Goal: Transaction & Acquisition: Purchase product/service

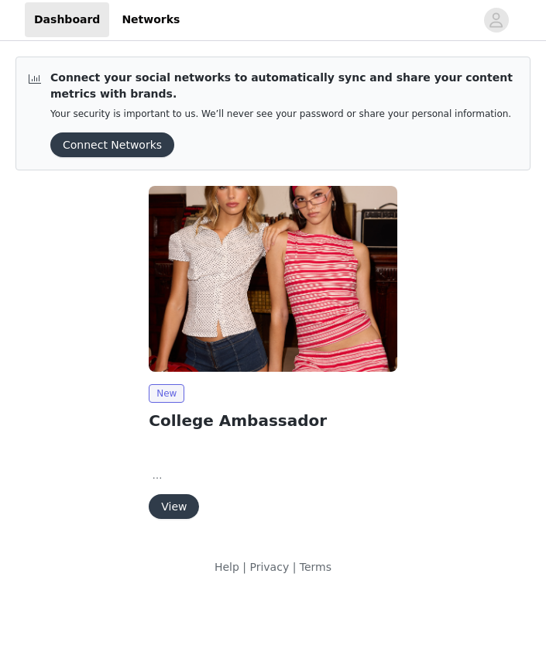
click at [161, 510] on button "View" at bounding box center [174, 507] width 50 height 25
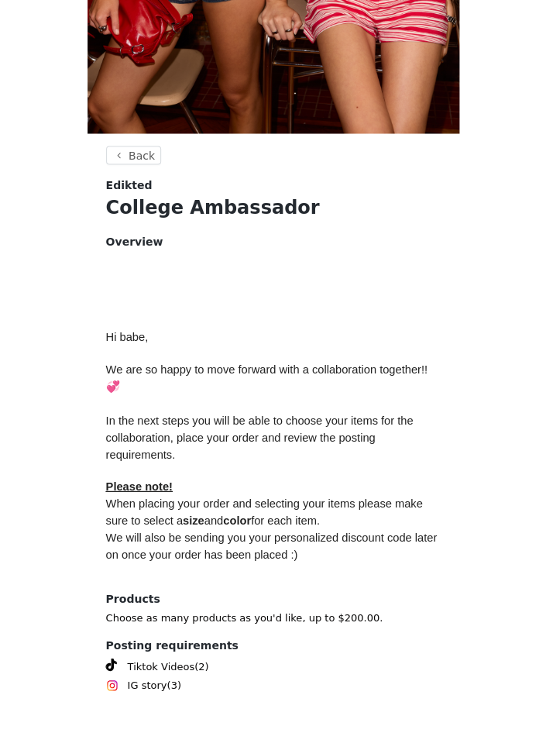
scroll to position [460, 0]
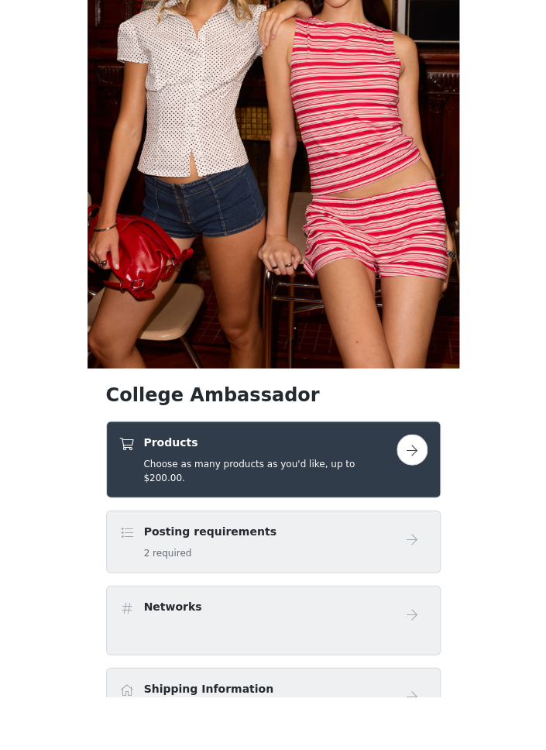
scroll to position [425, 0]
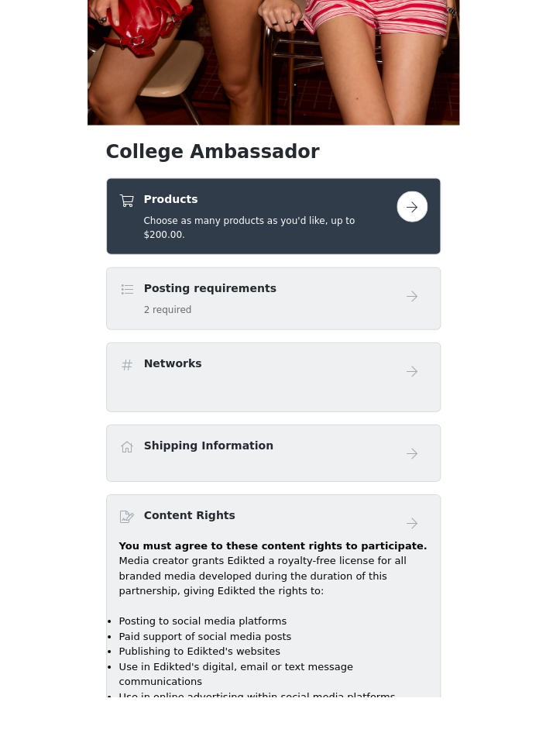
click at [389, 244] on div "Products Choose as many products as you'd like, up to $200.00." at bounding box center [257, 269] width 277 height 50
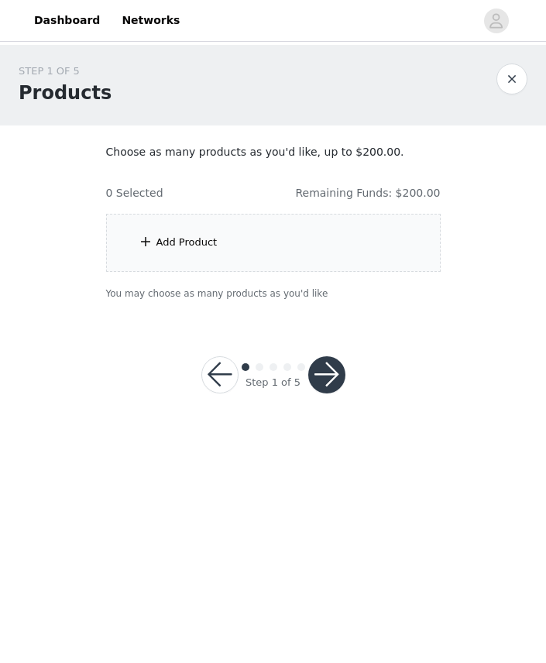
click at [249, 246] on div "Add Product" at bounding box center [273, 243] width 335 height 58
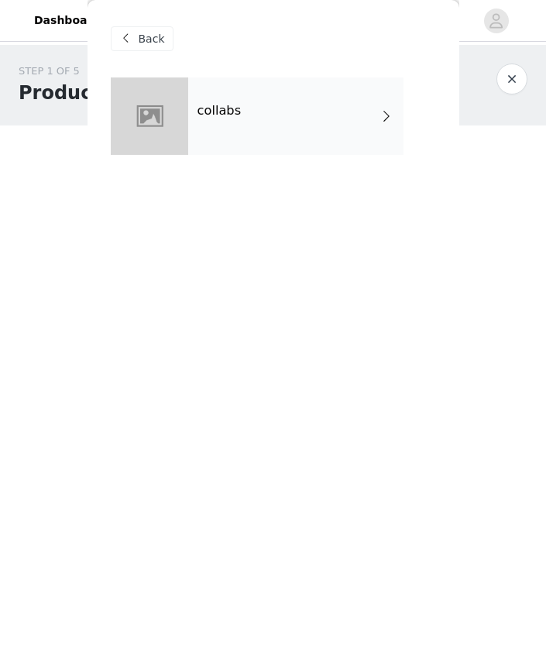
click at [196, 136] on div "collabs" at bounding box center [295, 115] width 215 height 77
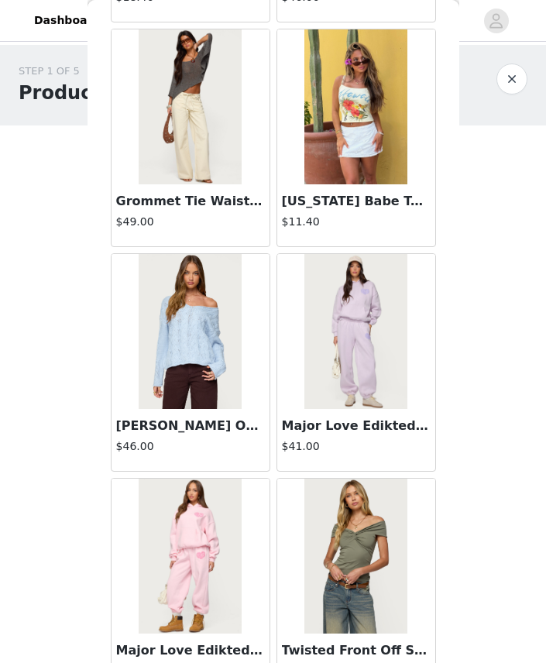
scroll to position [959, 0]
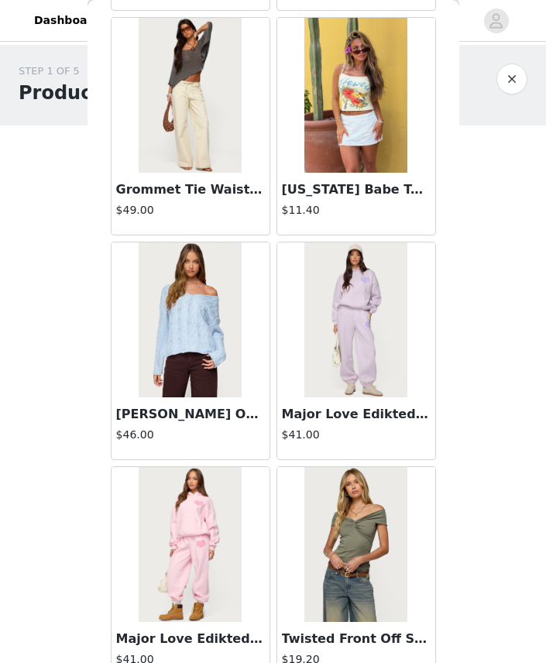
click at [241, 346] on img at bounding box center [190, 320] width 103 height 155
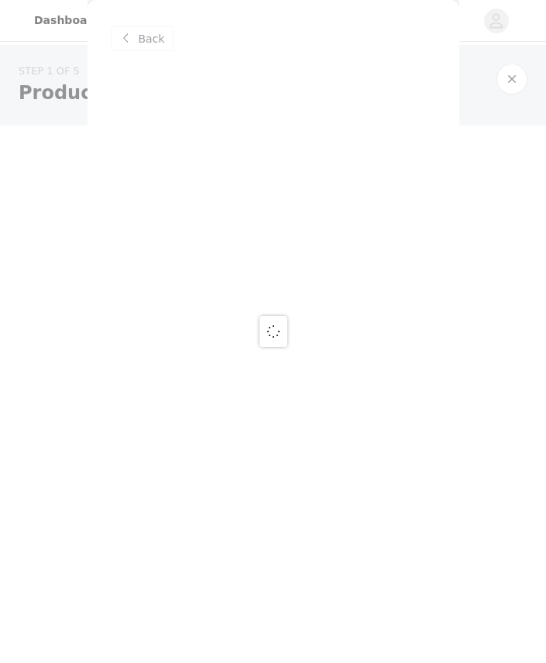
scroll to position [0, 0]
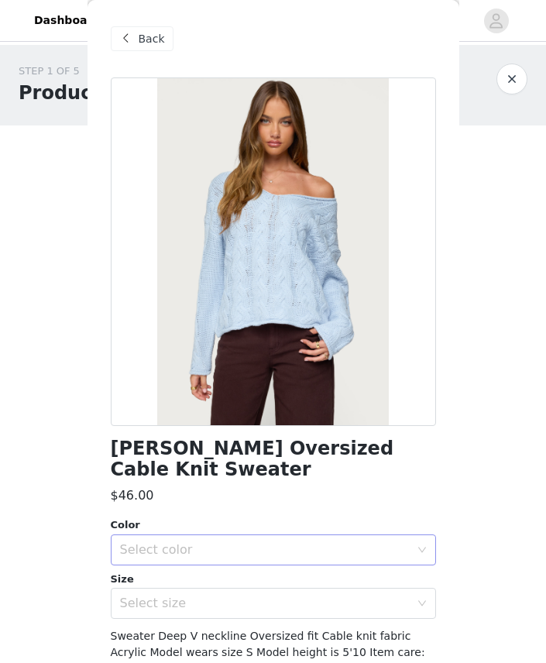
click at [159, 542] on div "Select color" at bounding box center [265, 549] width 290 height 15
click at [146, 571] on li "LIGHT BLUE" at bounding box center [273, 562] width 325 height 25
click at [144, 596] on div "Select size" at bounding box center [265, 603] width 290 height 15
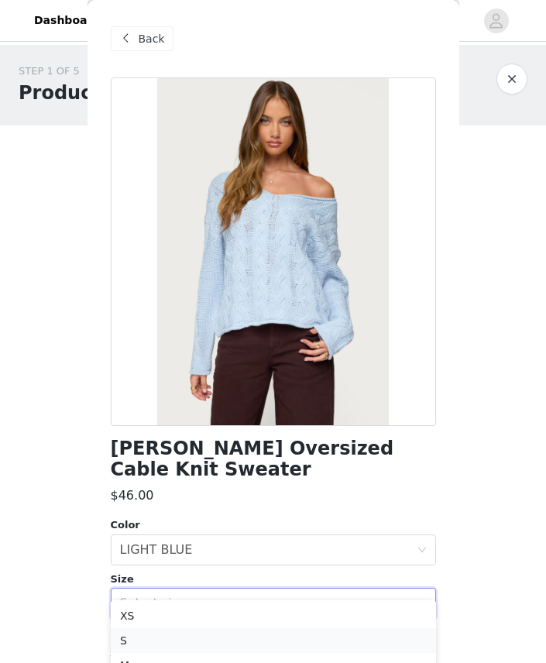
click at [129, 635] on li "S" at bounding box center [273, 640] width 325 height 25
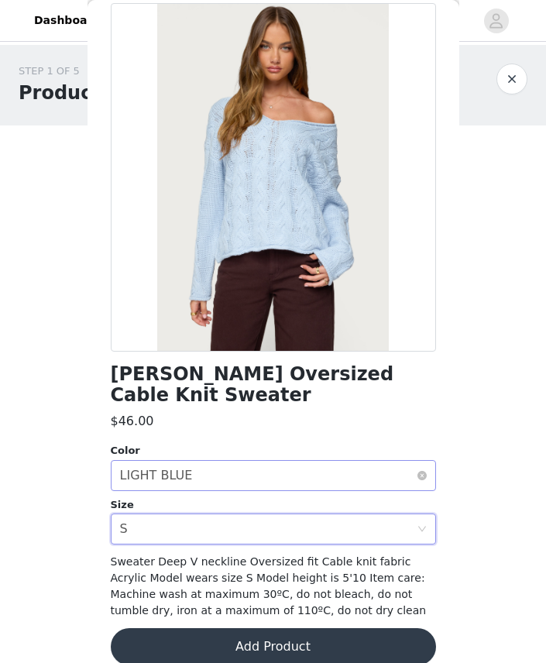
scroll to position [74, 0]
click at [214, 515] on div "Select size S" at bounding box center [268, 529] width 297 height 29
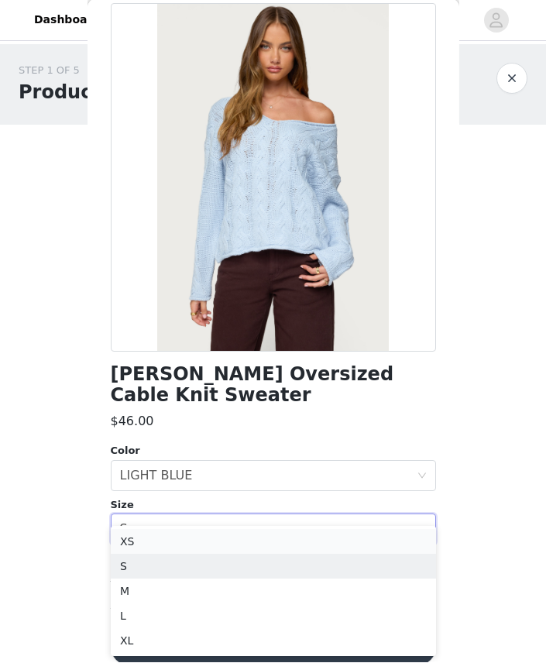
click at [199, 546] on li "XS" at bounding box center [273, 542] width 325 height 25
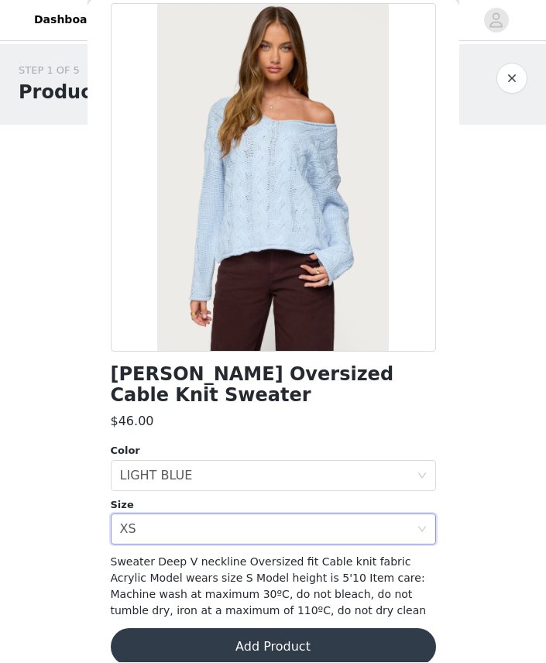
click at [211, 638] on button "Add Product" at bounding box center [273, 647] width 325 height 37
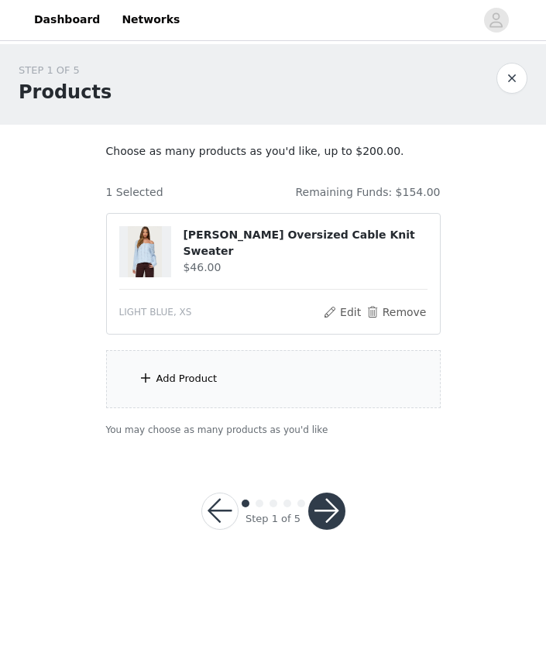
click at [274, 404] on div "Add Product" at bounding box center [273, 380] width 335 height 58
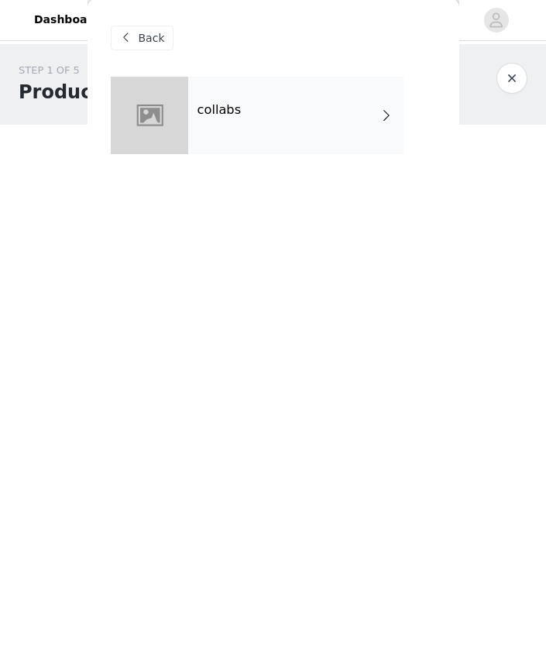
click at [309, 112] on div "collabs" at bounding box center [295, 115] width 215 height 77
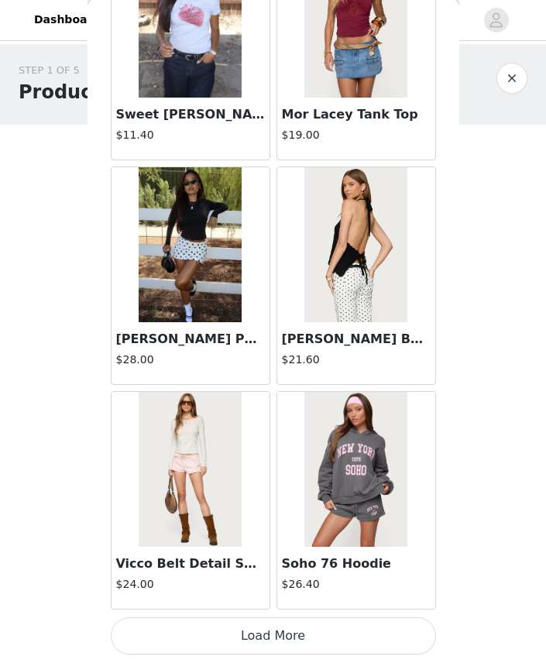
click at [248, 626] on button "Load More" at bounding box center [273, 636] width 325 height 37
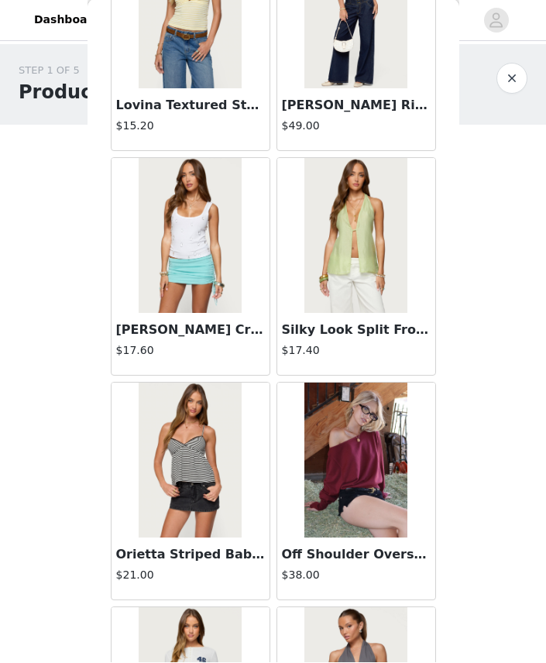
scroll to position [2999, 0]
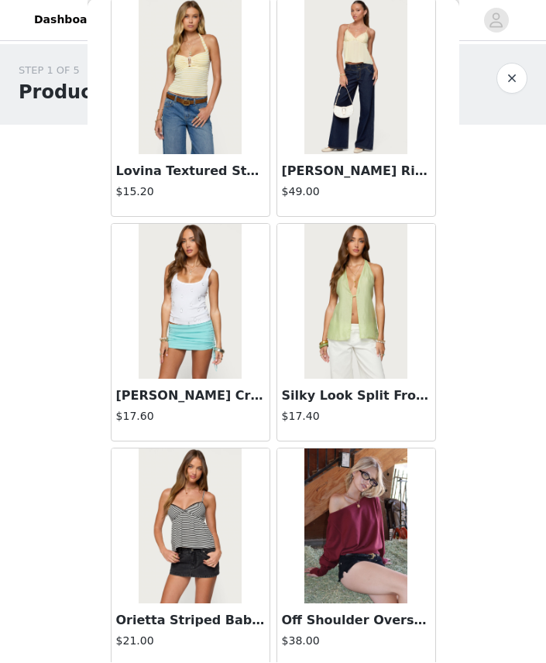
click at [382, 173] on h3 "[PERSON_NAME] Rise Jeans" at bounding box center [356, 172] width 149 height 19
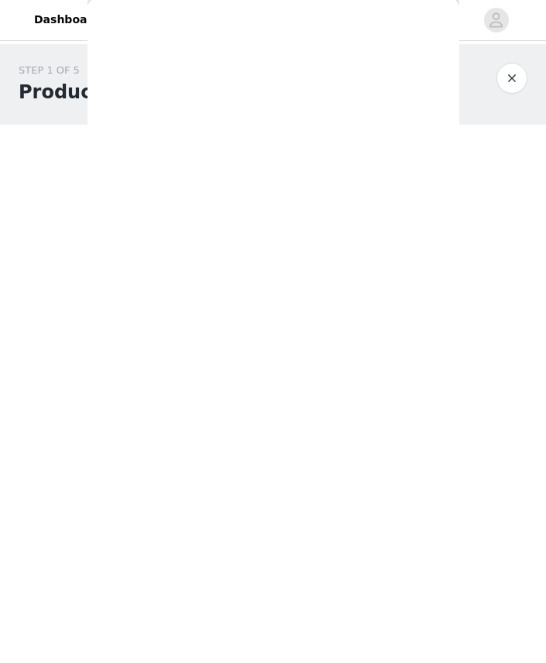
scroll to position [0, 0]
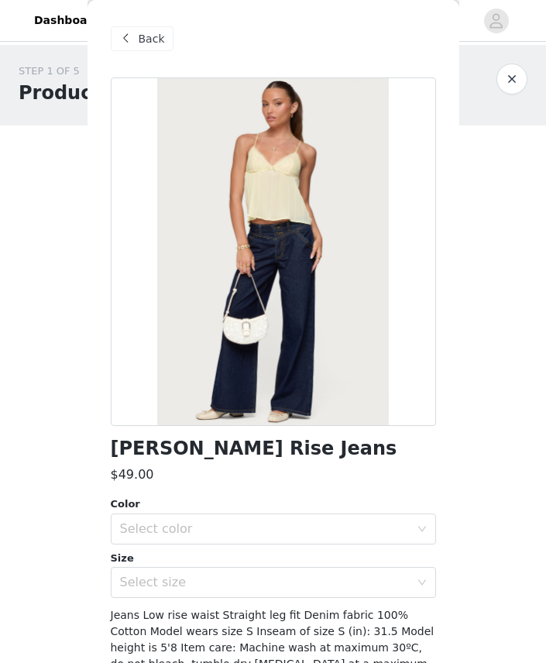
click at [156, 40] on span "Back" at bounding box center [152, 39] width 26 height 16
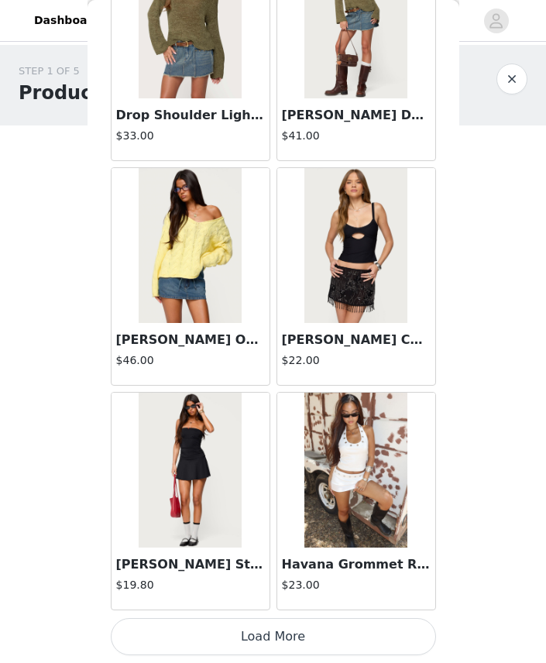
click at [392, 637] on button "Load More" at bounding box center [273, 636] width 325 height 37
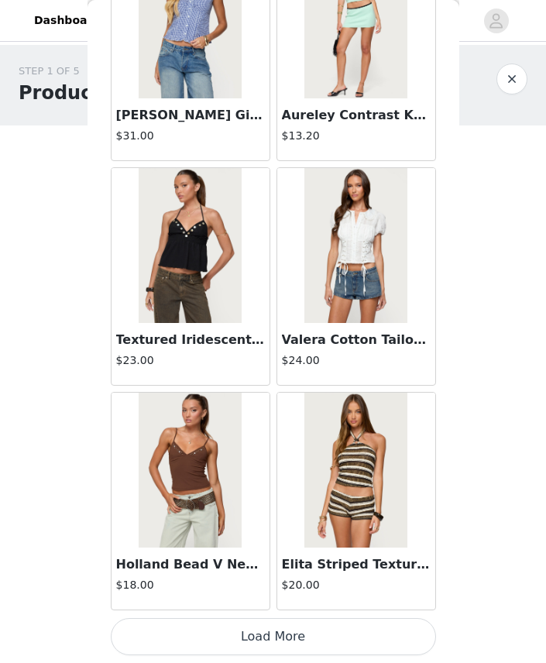
scroll to position [6202, 0]
click at [398, 635] on button "Load More" at bounding box center [273, 636] width 325 height 37
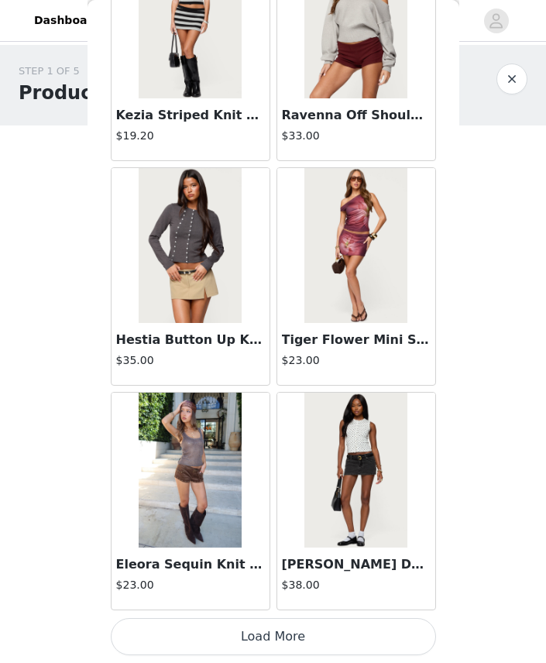
scroll to position [8449, 0]
click at [391, 570] on h3 "[PERSON_NAME] Denim Mini Skort" at bounding box center [356, 565] width 149 height 19
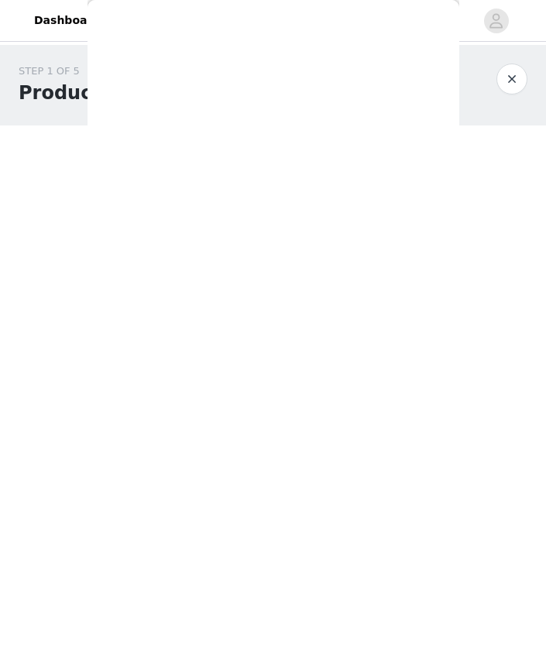
scroll to position [0, 0]
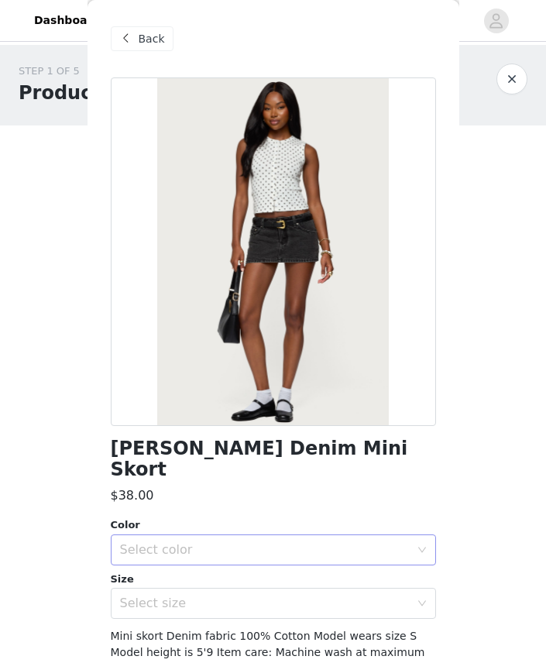
click at [403, 542] on div "Select color" at bounding box center [265, 549] width 290 height 15
click at [391, 568] on li "BLACK WASHED" at bounding box center [273, 562] width 325 height 25
click at [385, 596] on div "Select size" at bounding box center [265, 603] width 290 height 15
click at [382, 596] on div "Select size" at bounding box center [265, 603] width 290 height 15
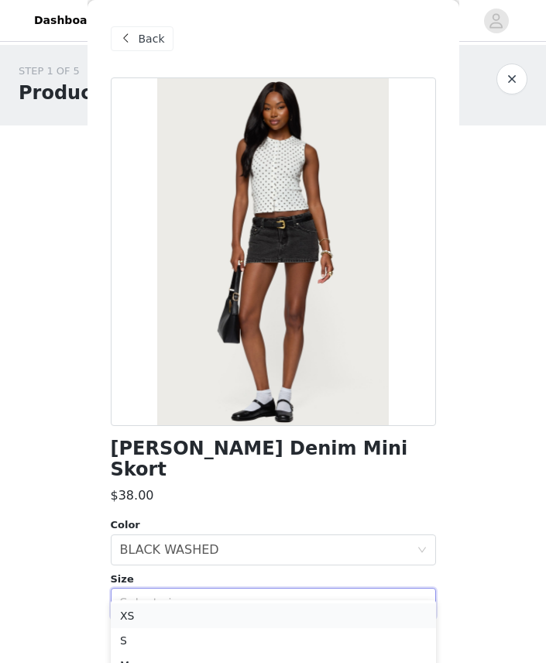
click at [389, 625] on li "XS" at bounding box center [273, 616] width 325 height 25
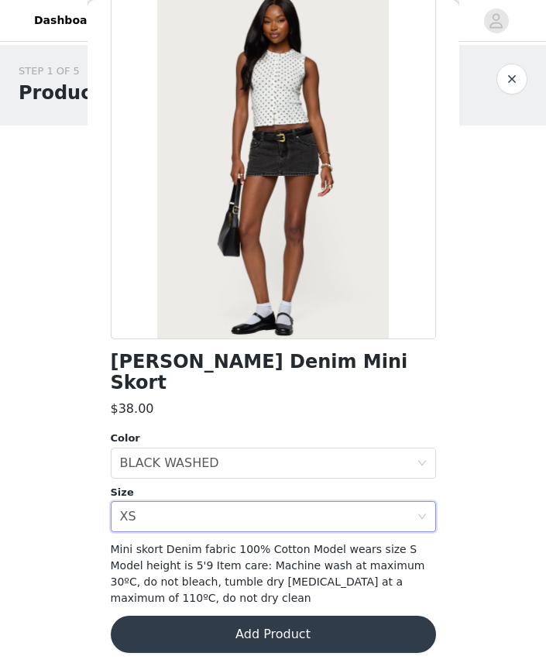
scroll to position [74, 0]
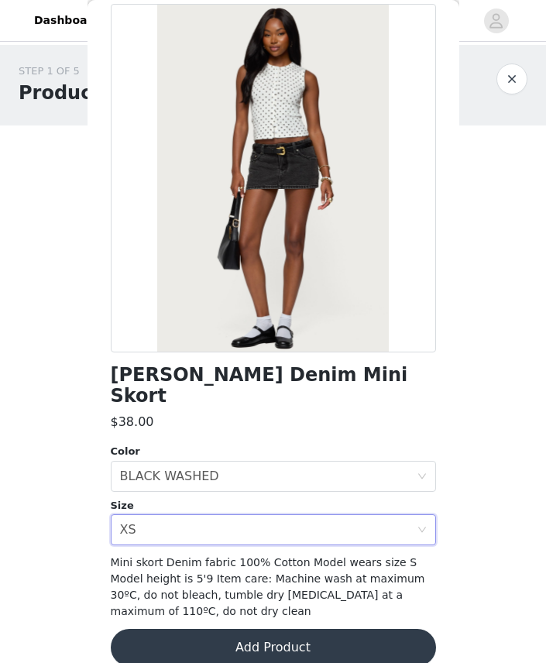
click at [398, 629] on button "Add Product" at bounding box center [273, 647] width 325 height 37
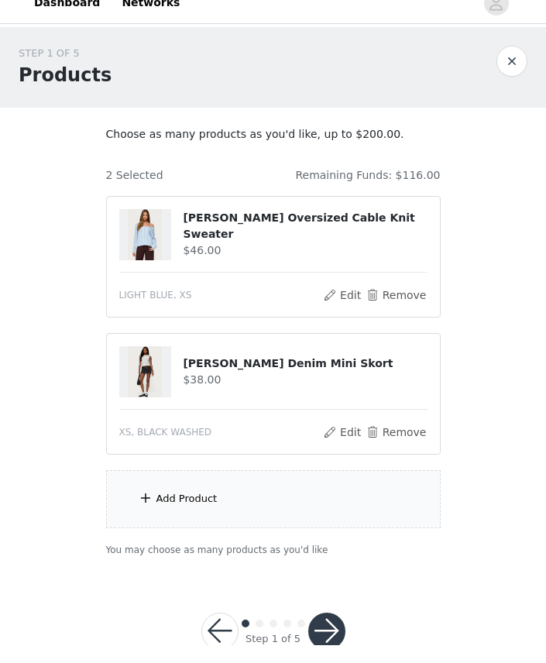
scroll to position [18, 0]
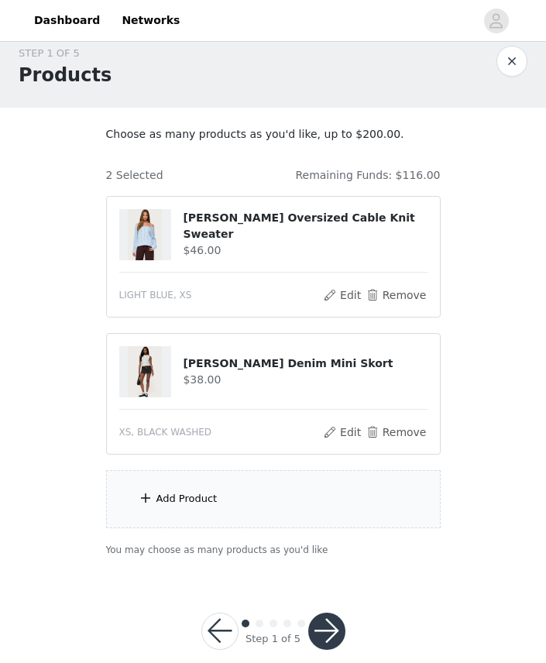
click at [403, 508] on div "Add Product" at bounding box center [273, 499] width 335 height 58
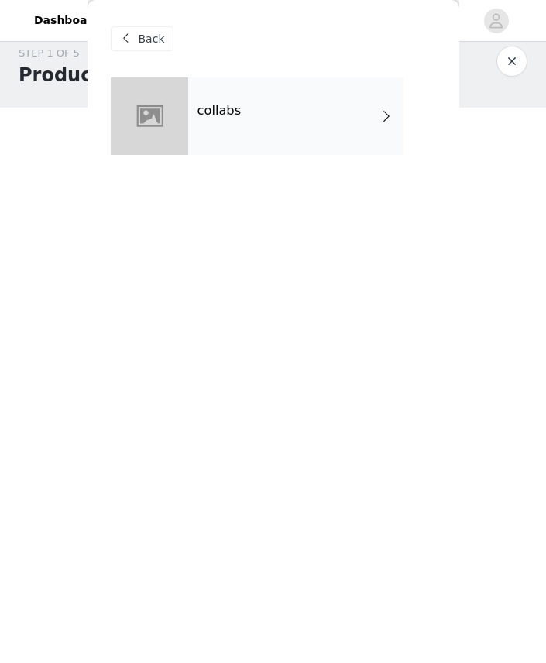
click at [392, 128] on div "collabs" at bounding box center [295, 115] width 215 height 77
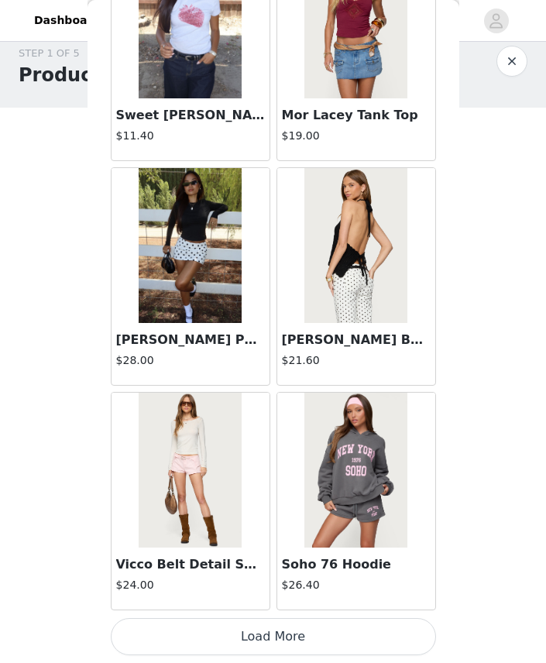
click at [245, 635] on button "Load More" at bounding box center [273, 636] width 325 height 37
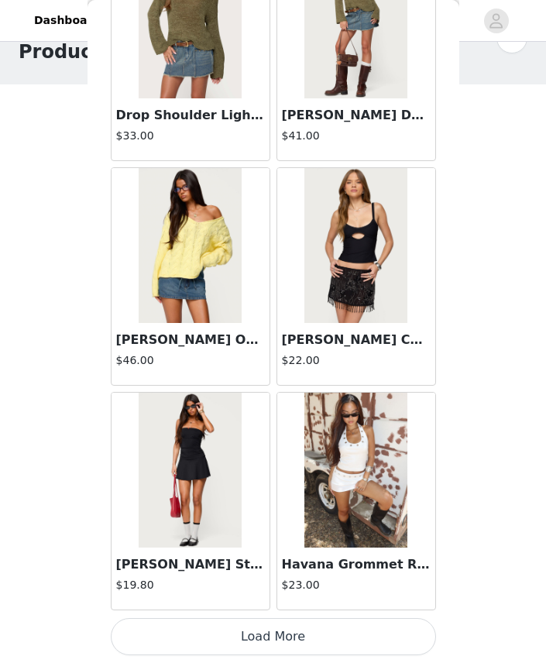
scroll to position [3955, 0]
click at [313, 632] on button "Load More" at bounding box center [273, 636] width 325 height 37
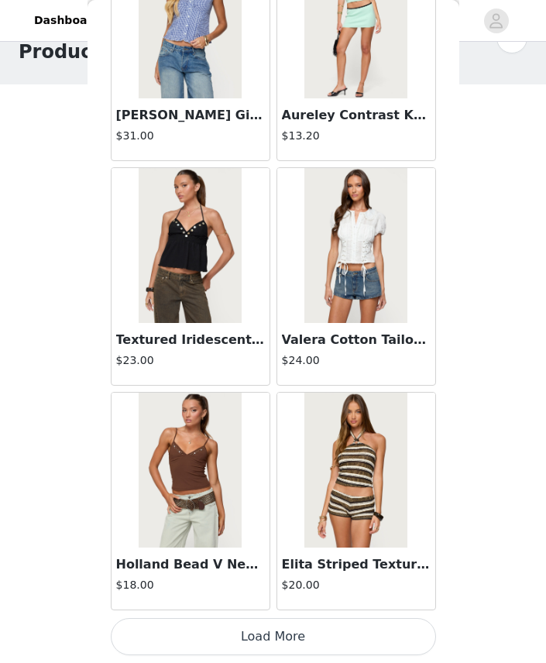
click at [284, 638] on button "Load More" at bounding box center [273, 636] width 325 height 37
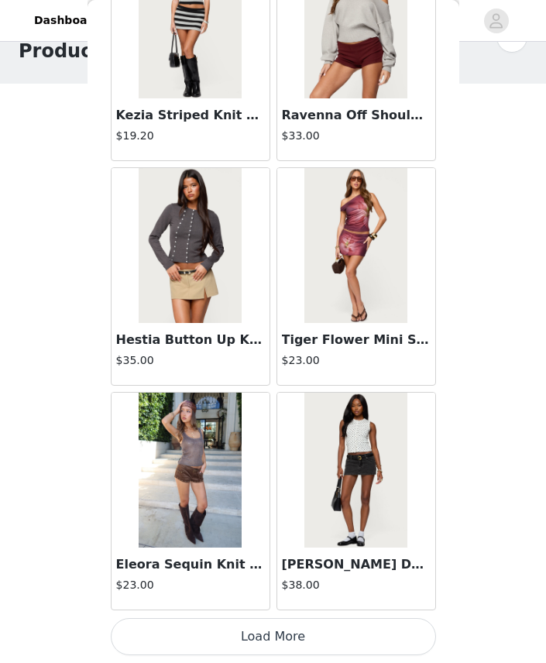
scroll to position [41, 0]
click at [224, 640] on button "Load More" at bounding box center [273, 636] width 325 height 37
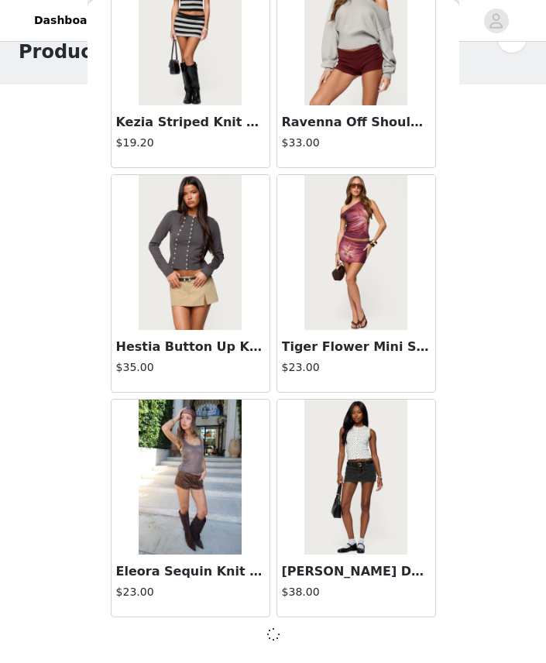
scroll to position [8442, 0]
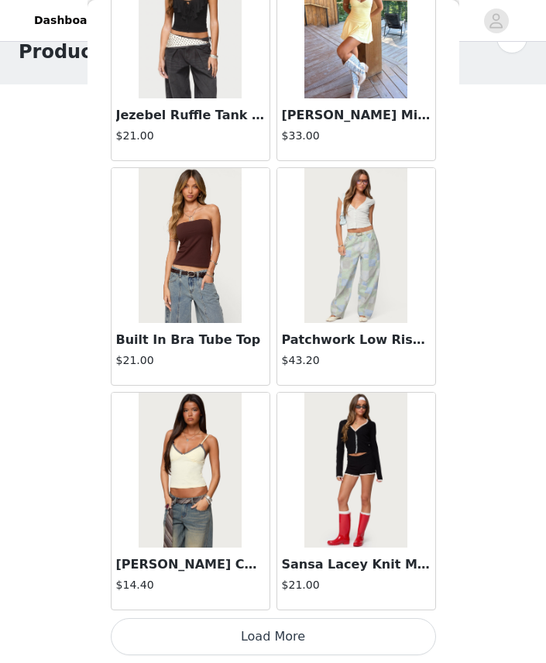
click at [210, 638] on button "Load More" at bounding box center [273, 636] width 325 height 37
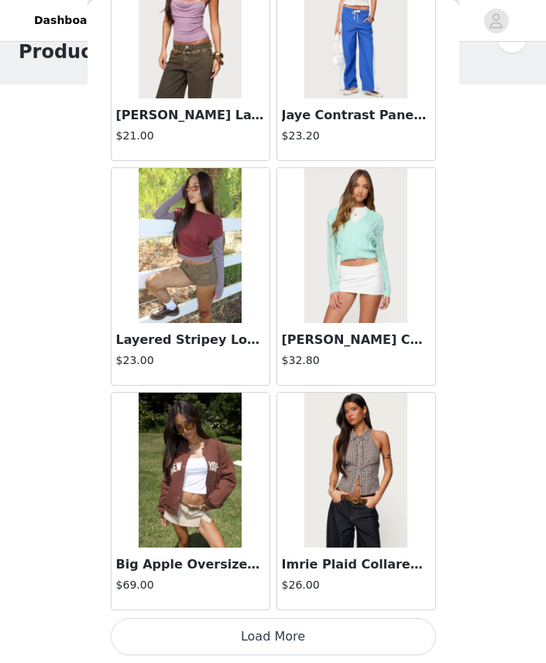
click at [225, 631] on button "Load More" at bounding box center [273, 636] width 325 height 37
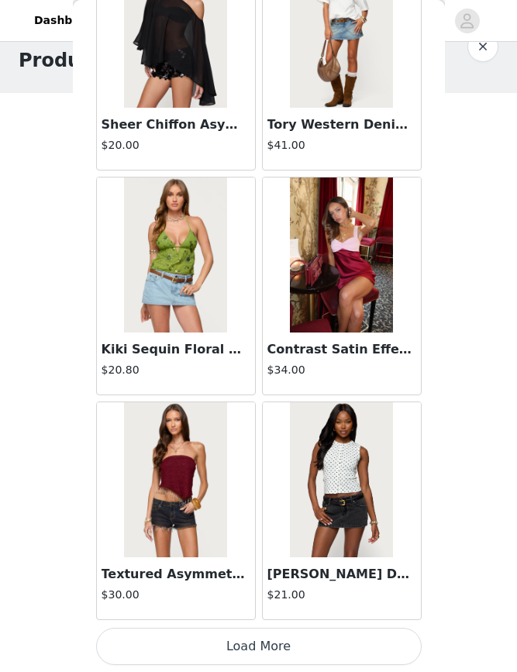
scroll to position [32, 0]
click at [262, 642] on button "Load More" at bounding box center [258, 646] width 325 height 37
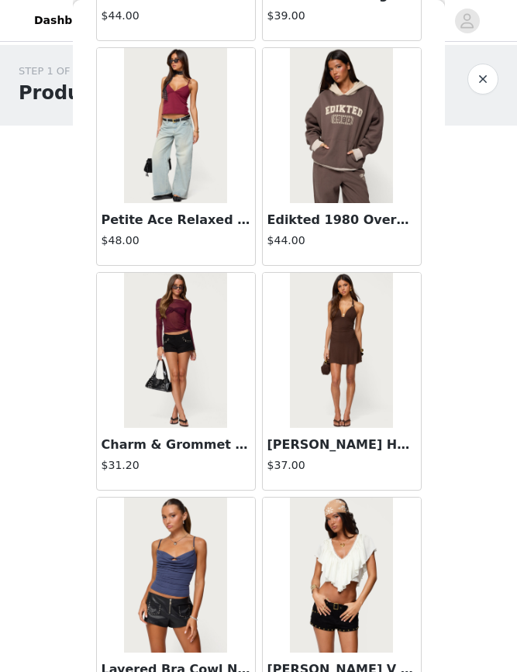
scroll to position [17110, 0]
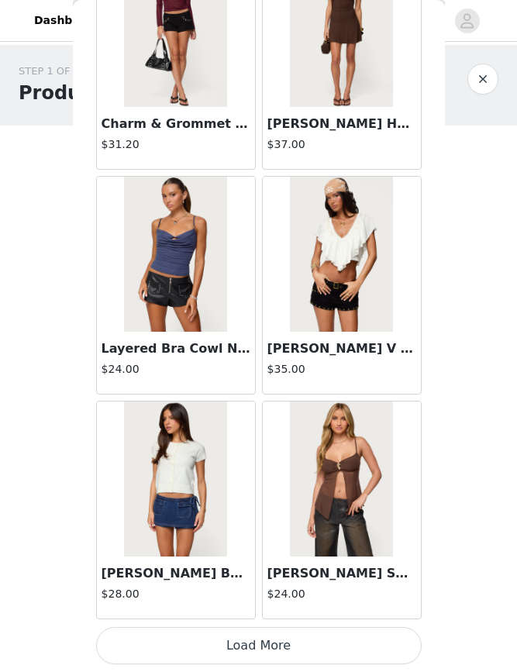
click at [212, 645] on button "Load More" at bounding box center [258, 645] width 325 height 37
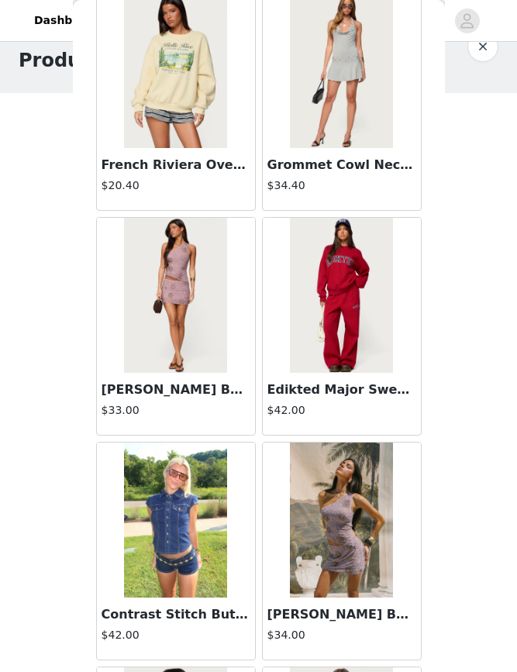
scroll to position [19578, 0]
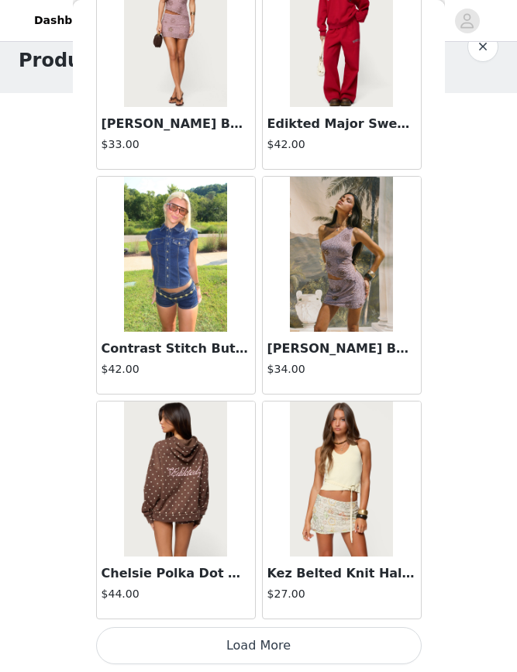
click at [206, 649] on button "Load More" at bounding box center [258, 645] width 325 height 37
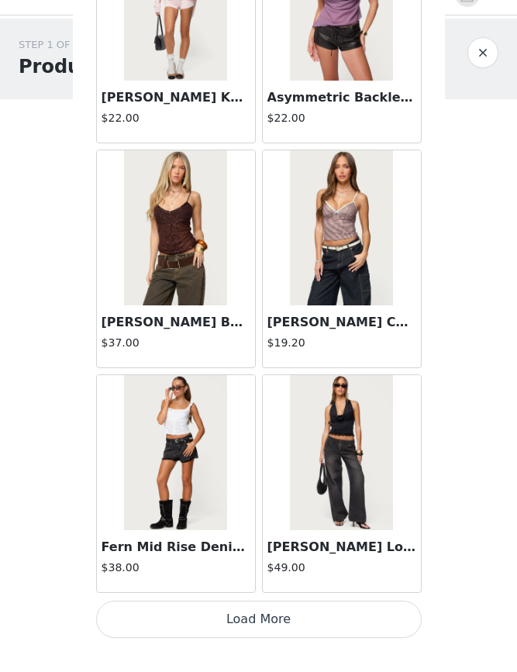
scroll to position [21923, 0]
click at [228, 654] on div "Step 1 of 5" at bounding box center [258, 649] width 181 height 74
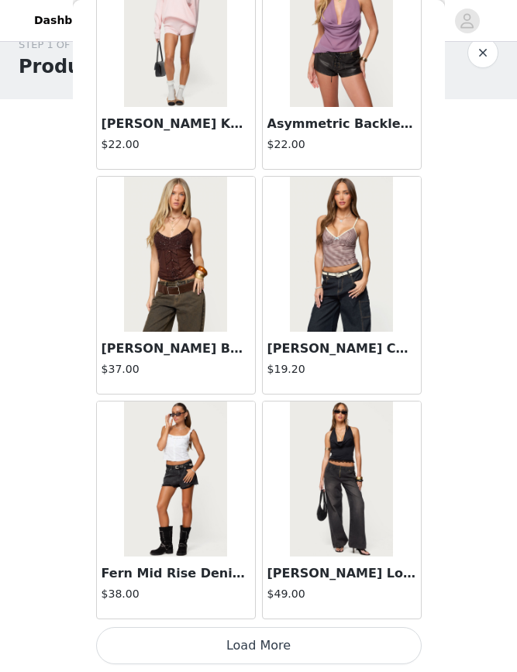
click at [261, 645] on button "Load More" at bounding box center [258, 645] width 325 height 37
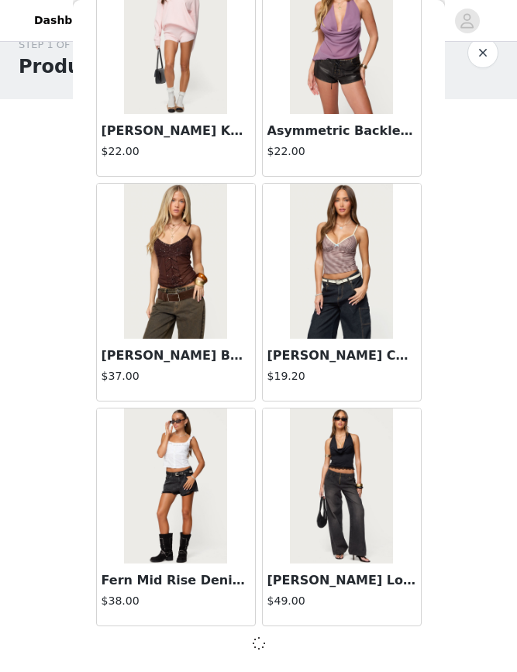
scroll to position [33, 0]
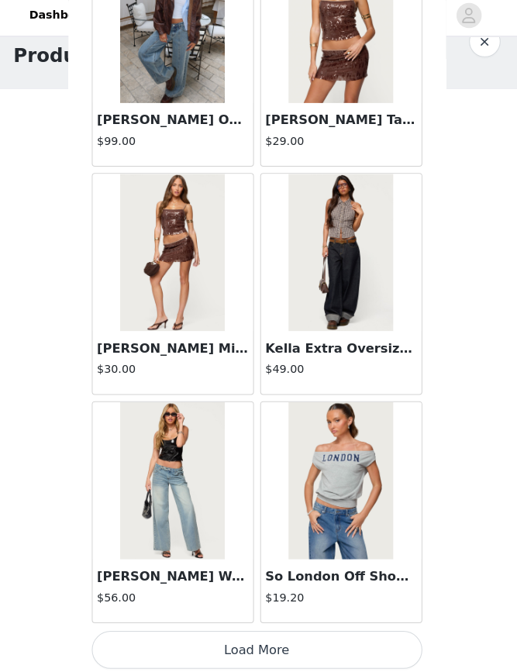
click at [243, 645] on button "Load More" at bounding box center [258, 645] width 325 height 37
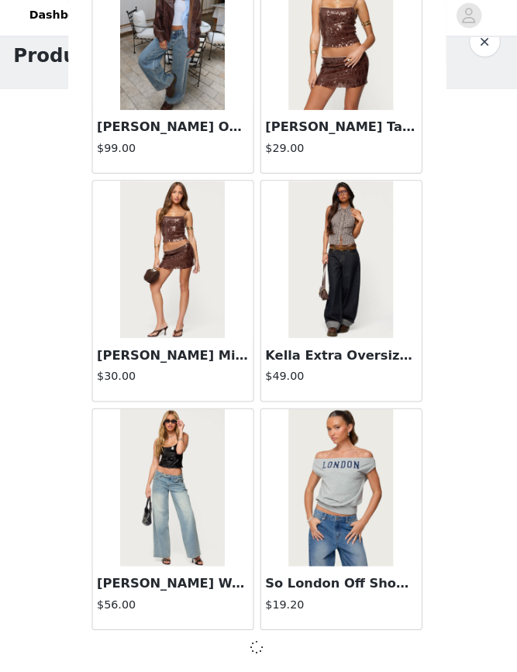
scroll to position [24163, 0]
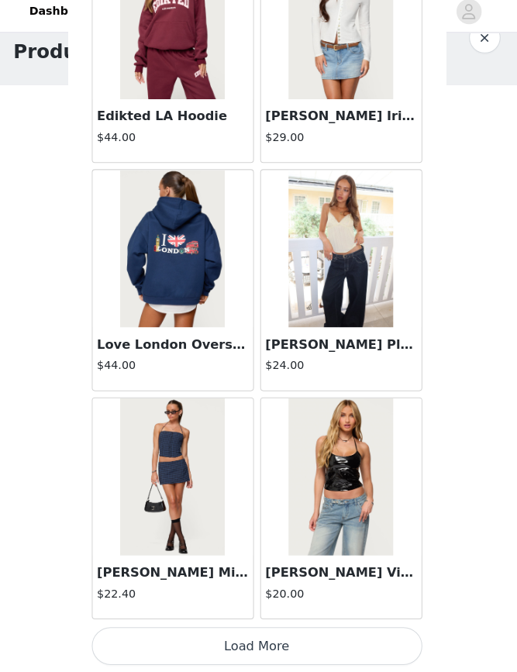
scroll to position [26417, 0]
click at [263, 630] on button "Load More" at bounding box center [258, 645] width 325 height 37
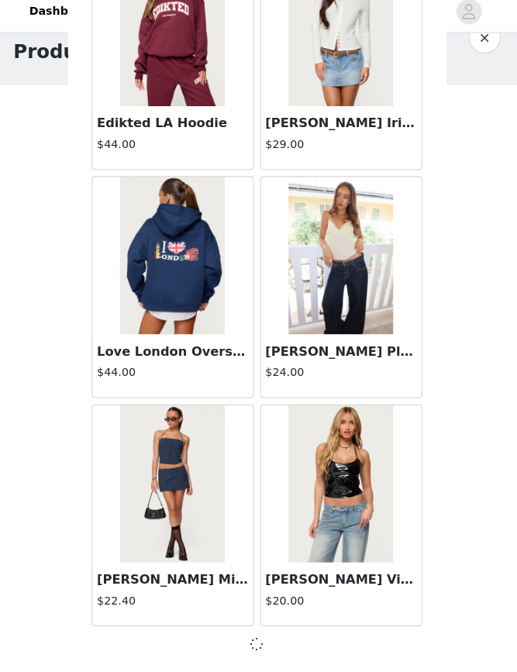
scroll to position [26410, 0]
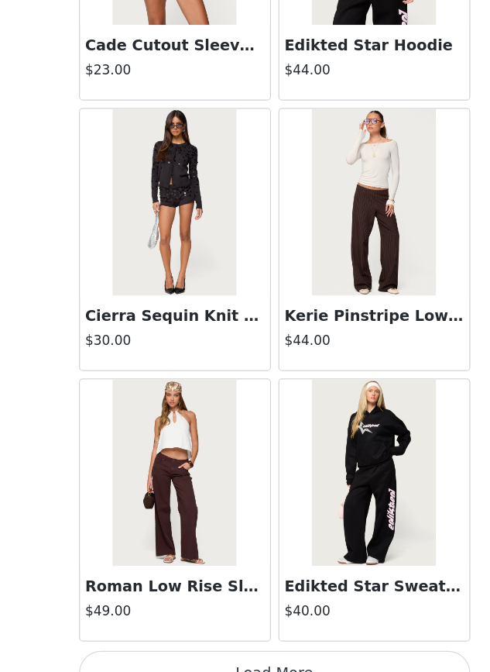
scroll to position [33, 0]
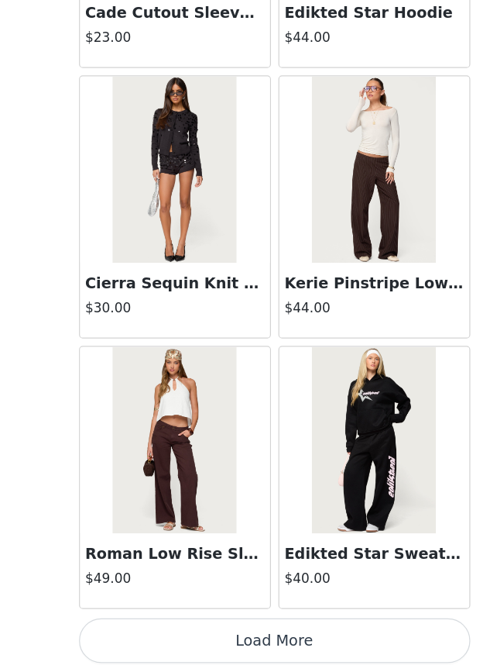
click at [224, 627] on button "Load More" at bounding box center [245, 645] width 325 height 37
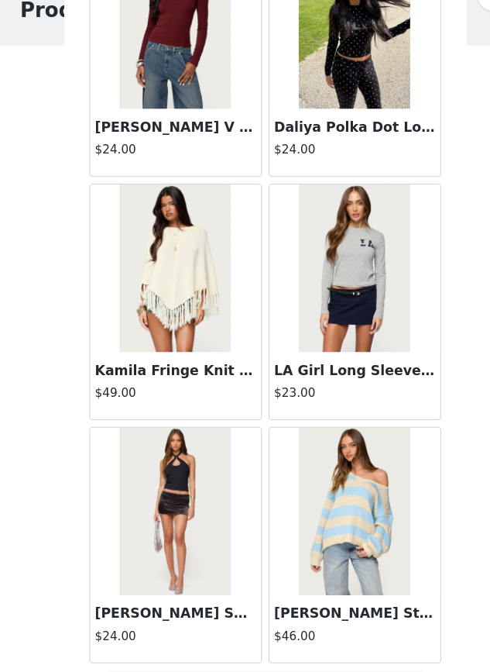
scroll to position [30878, 0]
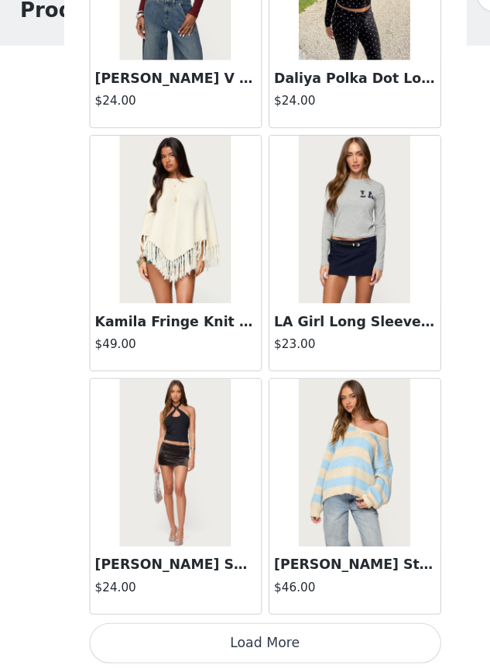
click at [111, 627] on button "Load More" at bounding box center [245, 645] width 325 height 37
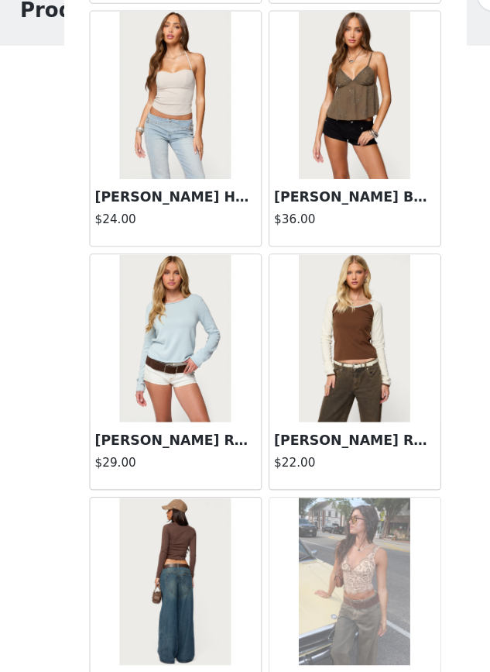
scroll to position [32895, 0]
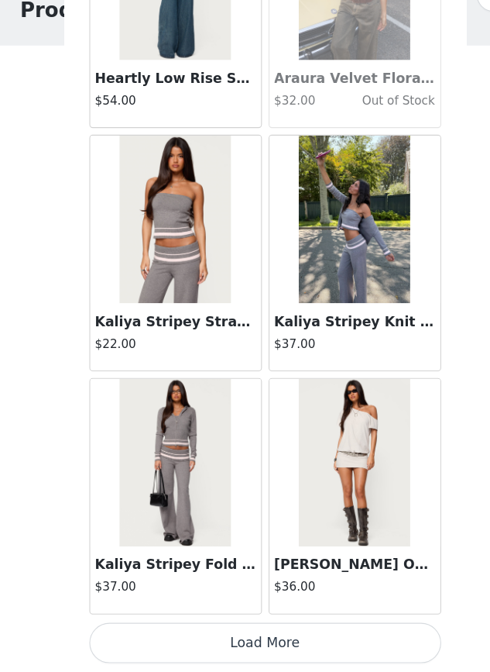
click at [205, 627] on button "Load More" at bounding box center [245, 645] width 325 height 37
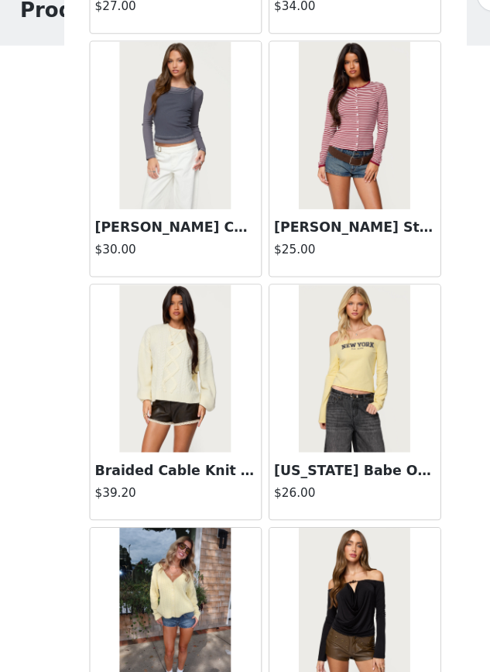
scroll to position [35010, 0]
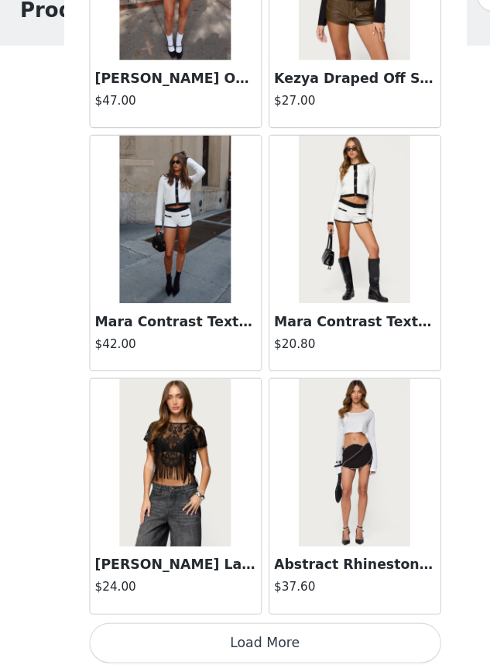
click at [244, 627] on button "Load More" at bounding box center [245, 645] width 325 height 37
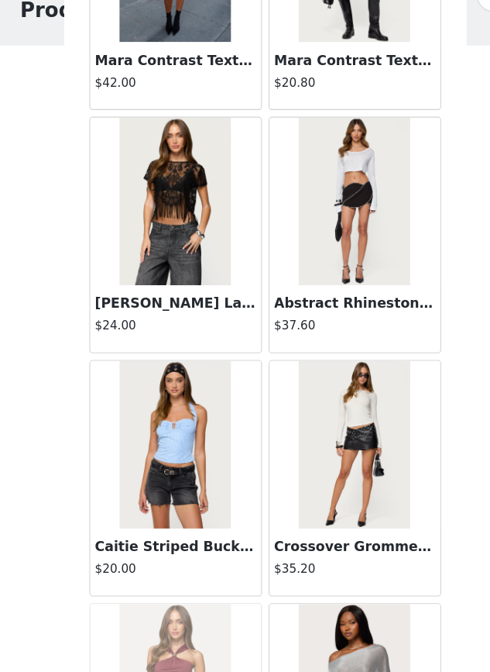
scroll to position [35895, 0]
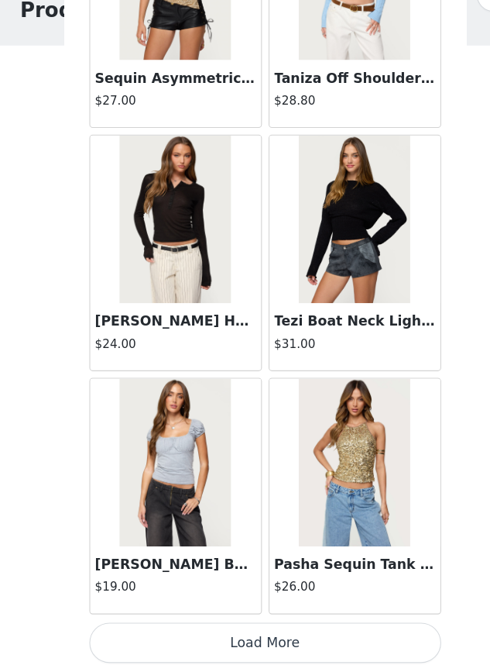
click at [103, 627] on button "Load More" at bounding box center [245, 645] width 325 height 37
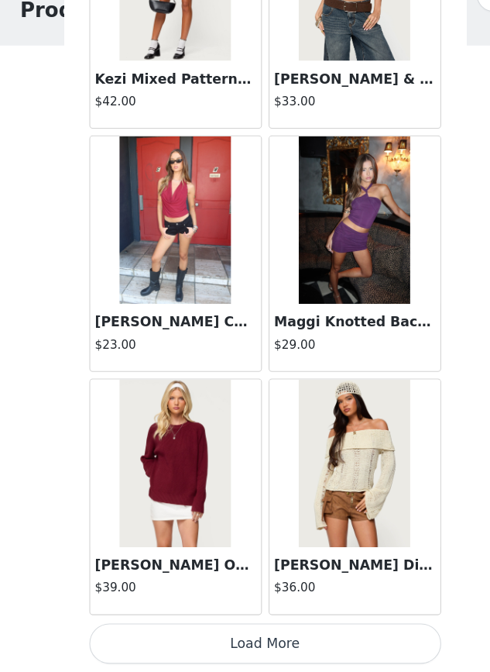
scroll to position [39900, 0]
click at [143, 627] on button "Load More" at bounding box center [245, 645] width 325 height 37
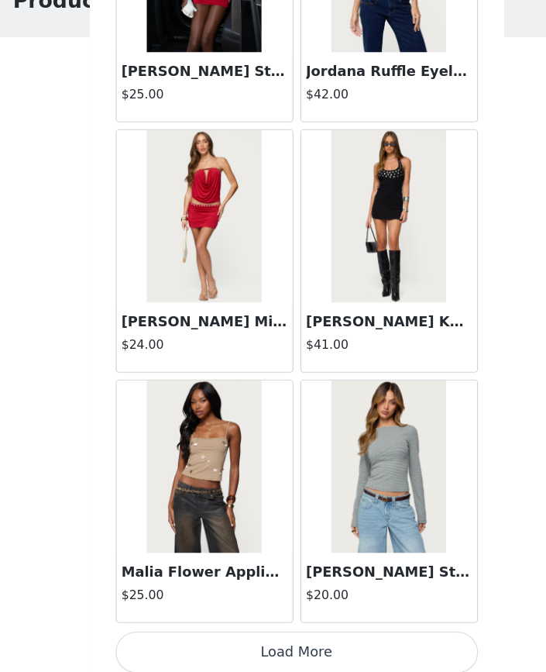
scroll to position [42147, 0]
click at [155, 627] on button "Load More" at bounding box center [273, 645] width 325 height 37
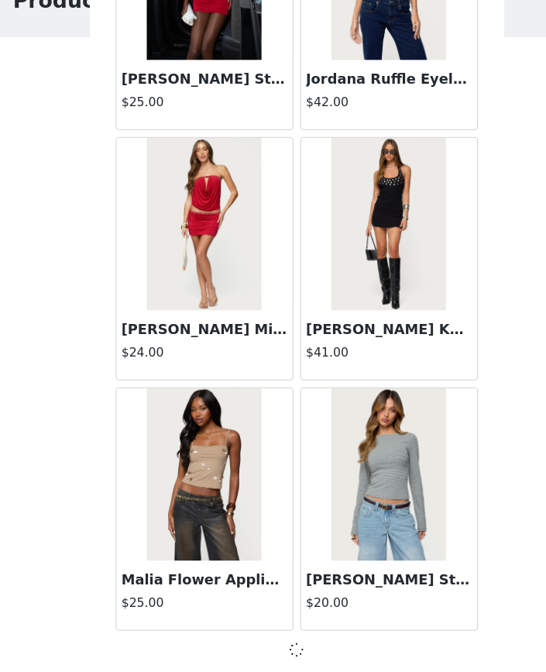
scroll to position [42140, 0]
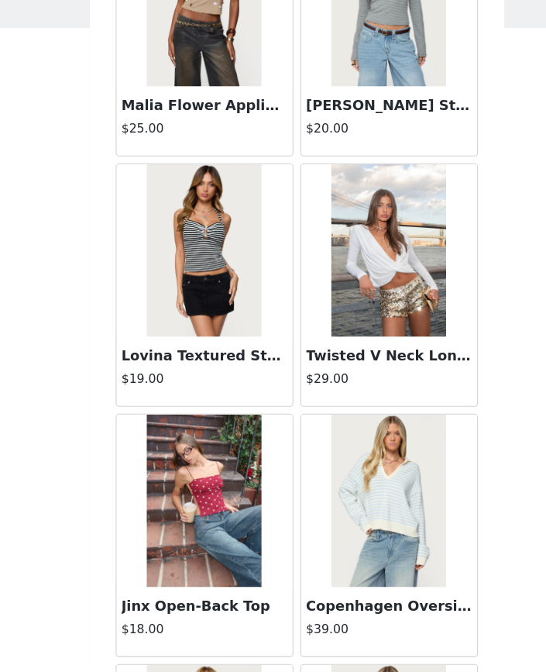
scroll to position [42594, 0]
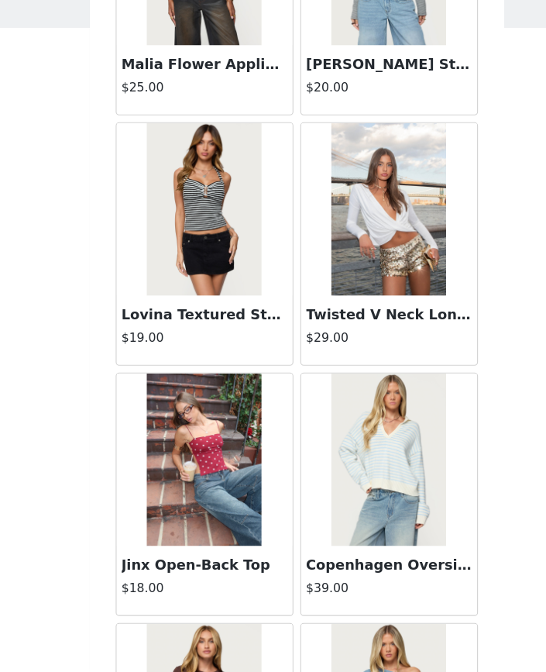
click at [210, 422] on img at bounding box center [190, 481] width 103 height 155
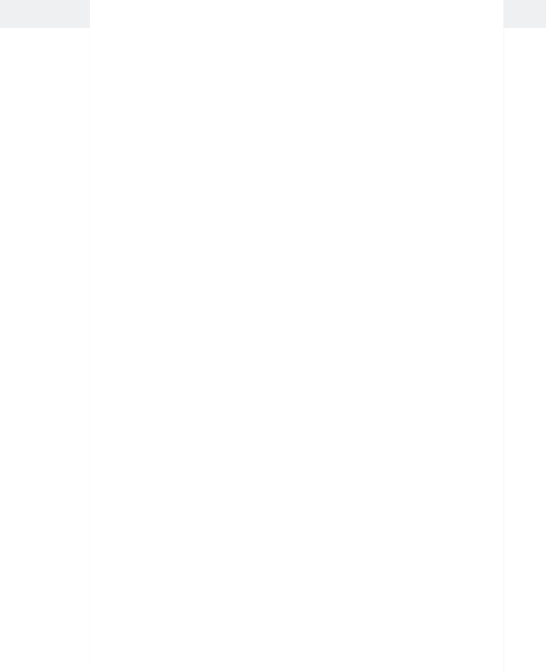
scroll to position [0, 0]
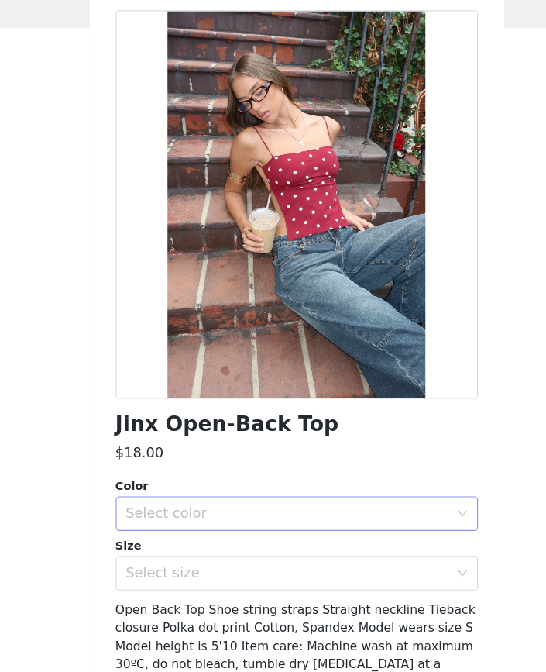
click at [225, 515] on div "Select color" at bounding box center [268, 529] width 297 height 29
click at [176, 550] on li "BURGUNDY-AND-CREAM" at bounding box center [273, 562] width 325 height 25
click at [175, 575] on div "Select size" at bounding box center [265, 582] width 290 height 15
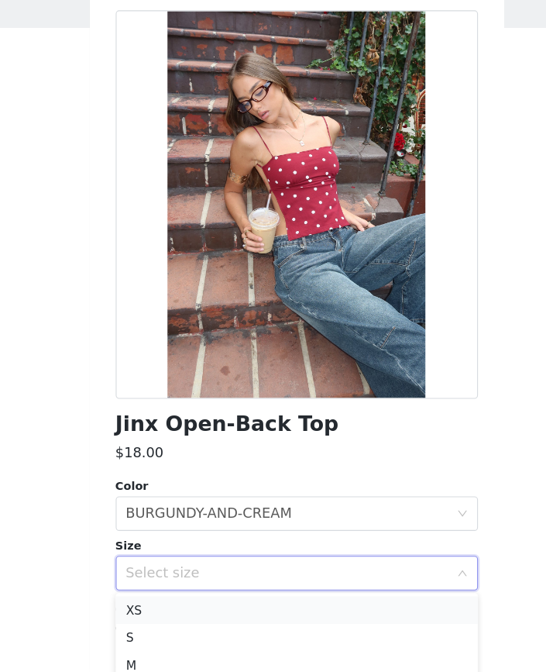
click at [146, 604] on li "XS" at bounding box center [273, 616] width 325 height 25
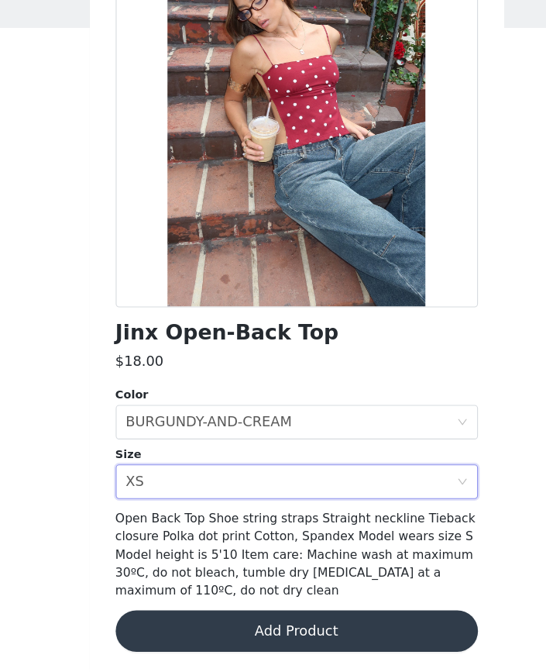
scroll to position [81, 0]
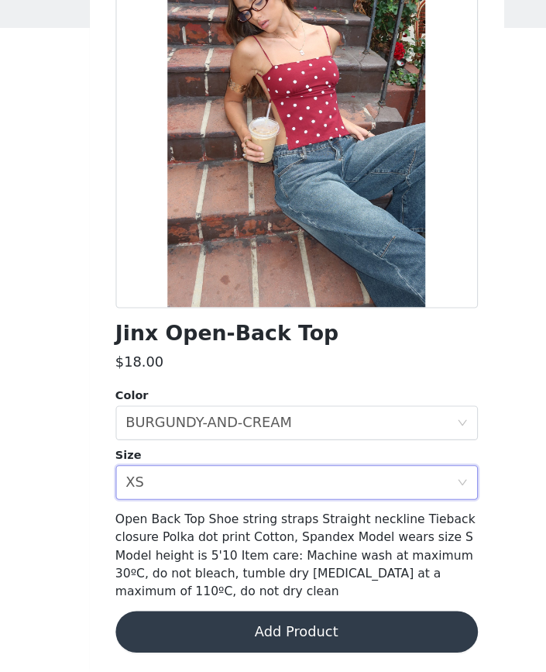
click at [148, 617] on button "Add Product" at bounding box center [273, 635] width 325 height 37
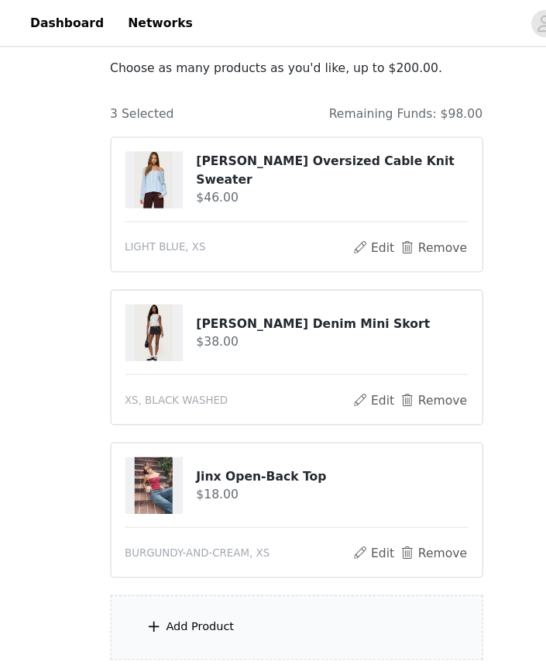
scroll to position [170, 0]
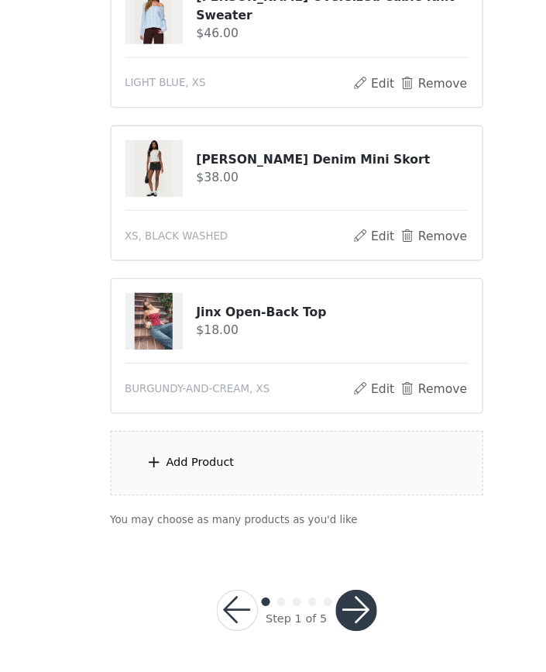
click at [146, 474] on span at bounding box center [145, 483] width 15 height 19
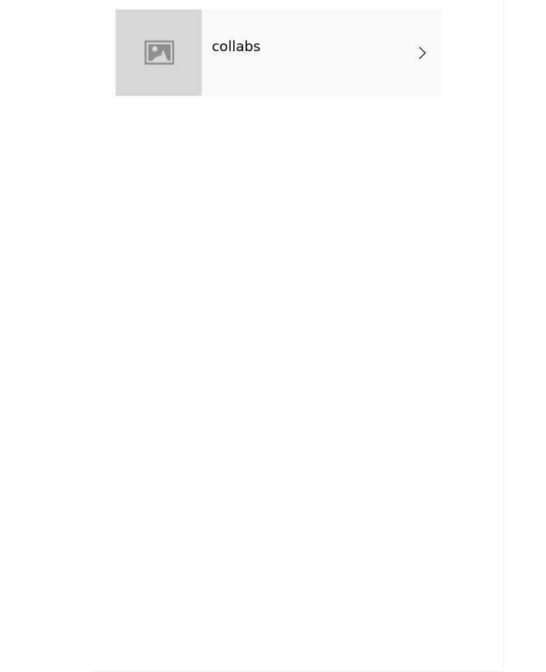
click at [220, 104] on h4 "collabs" at bounding box center [220, 111] width 44 height 14
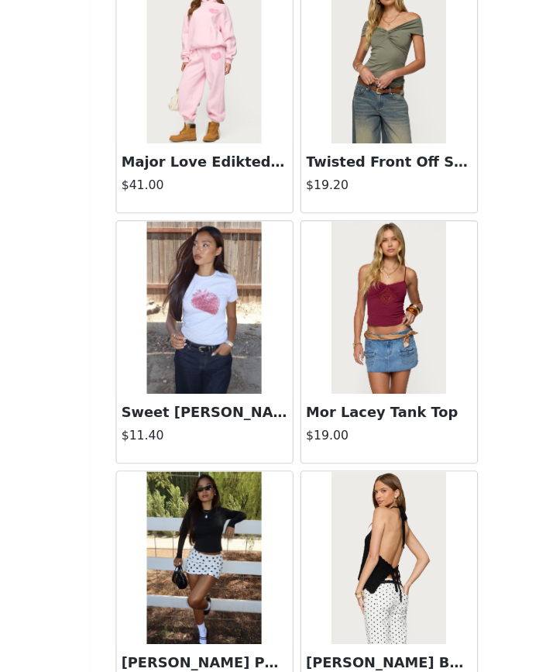
scroll to position [1385, 0]
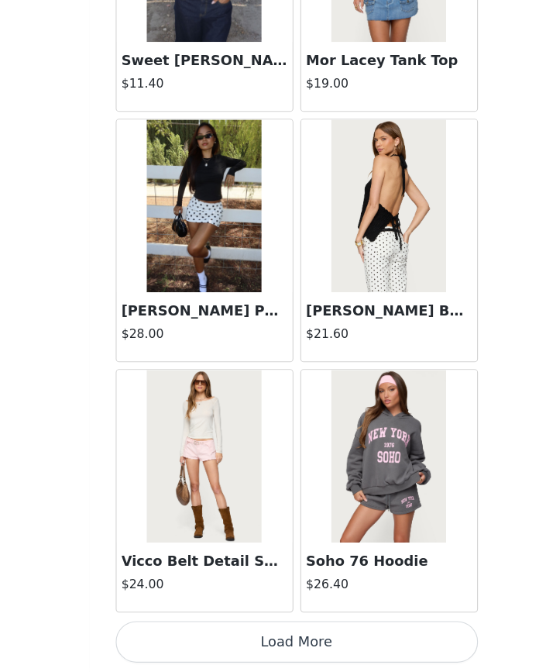
click at [121, 627] on button "Load More" at bounding box center [273, 645] width 325 height 37
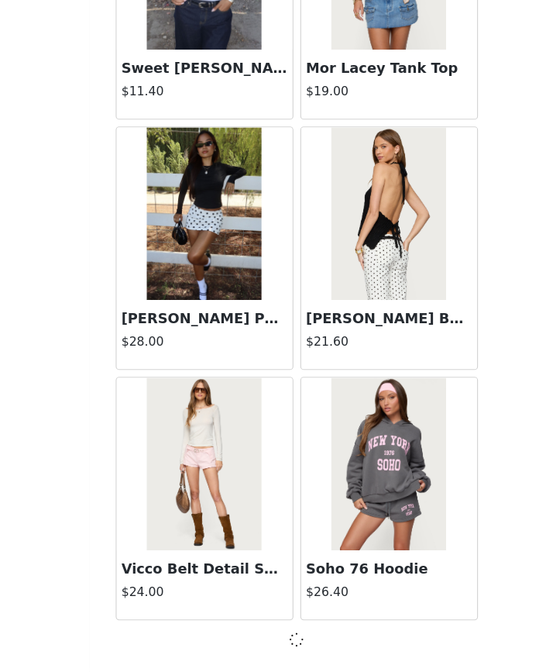
scroll to position [1692, 0]
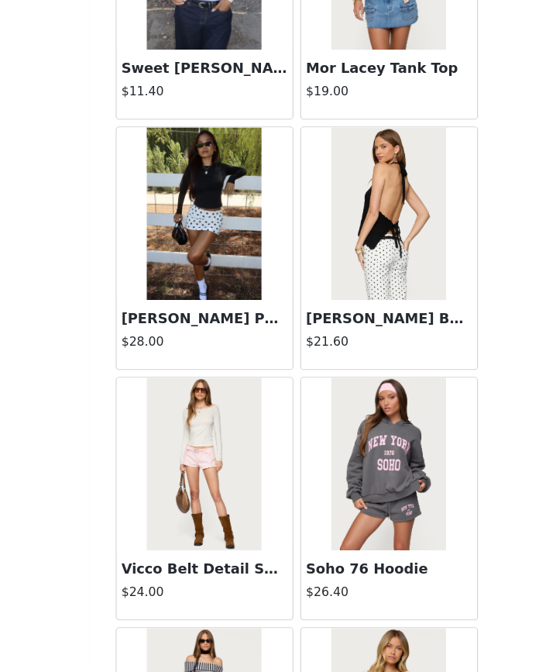
click at [264, 559] on div "Vicco Belt Detail Shorts $24.00" at bounding box center [191, 516] width 166 height 225
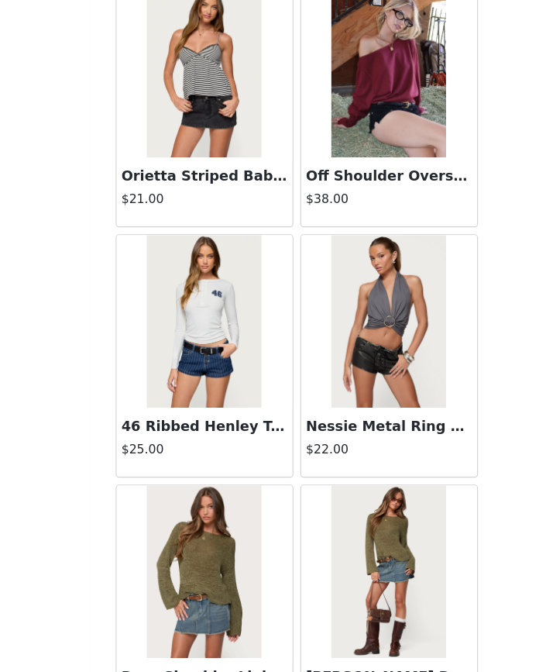
scroll to position [3488, 0]
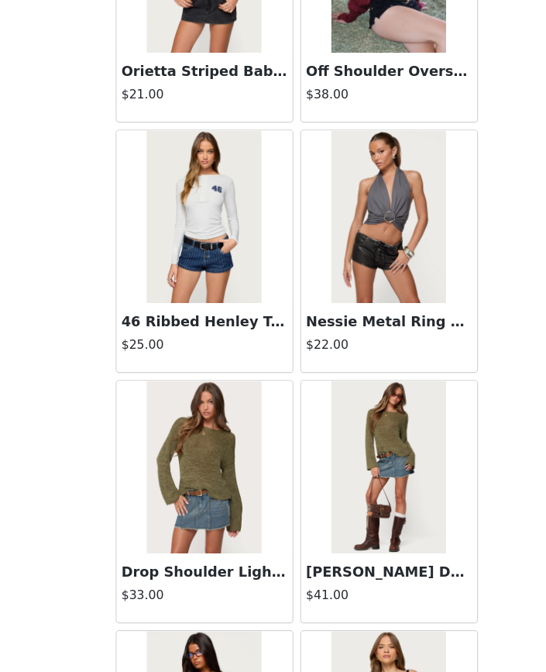
click at [217, 566] on div "Drop Shoulder Light Knit Sweater $33.00" at bounding box center [191, 597] width 158 height 62
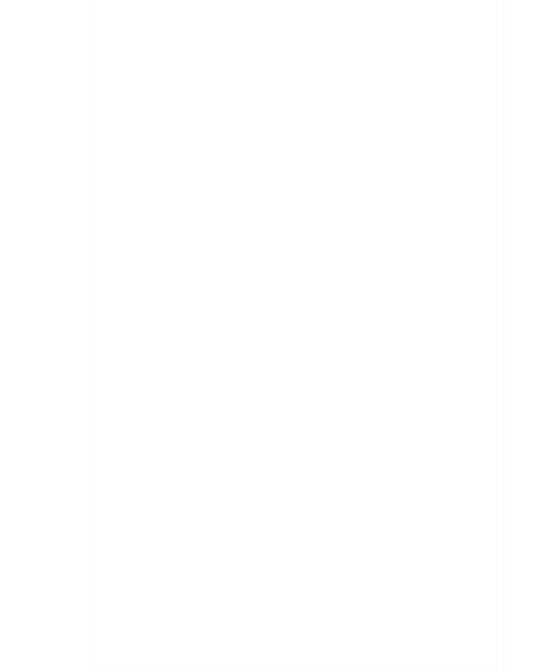
scroll to position [0, 0]
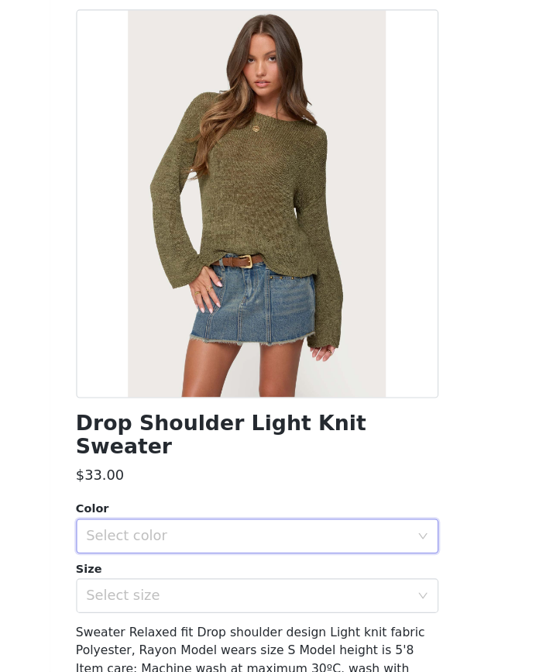
click at [175, 535] on div "Select color" at bounding box center [268, 549] width 297 height 29
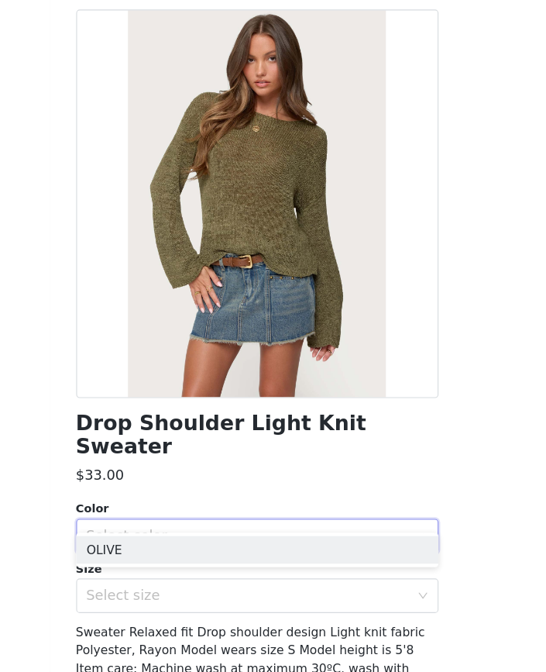
click at [153, 542] on div "Select color" at bounding box center [265, 549] width 290 height 15
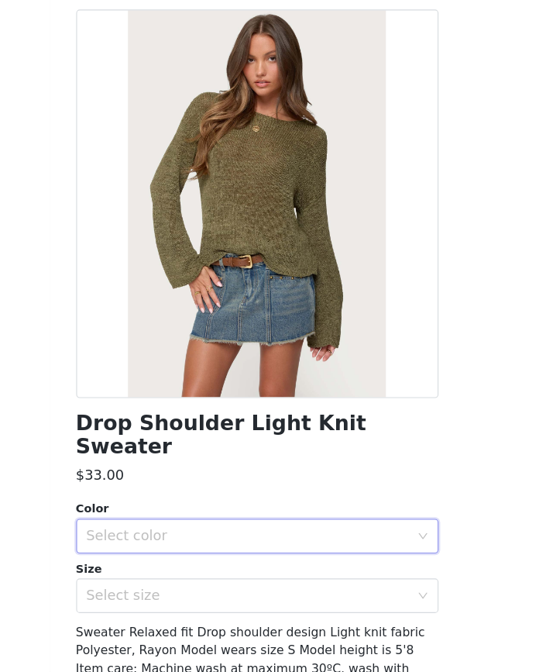
click at [120, 542] on div "Select color" at bounding box center [265, 549] width 290 height 15
click at [111, 550] on li "OLIVE" at bounding box center [273, 562] width 325 height 25
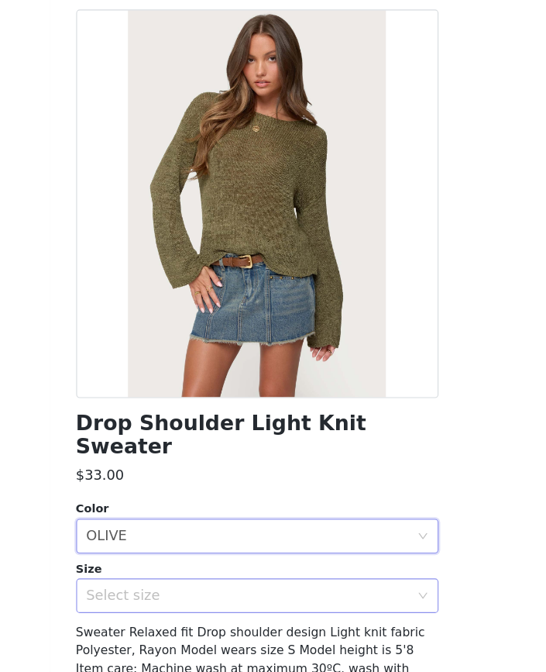
click at [120, 596] on div "Select size" at bounding box center [265, 603] width 290 height 15
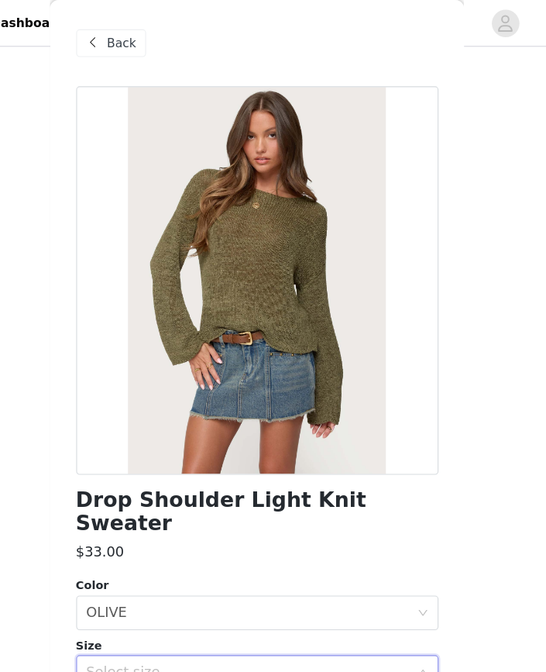
click at [139, 40] on span "Back" at bounding box center [152, 39] width 26 height 16
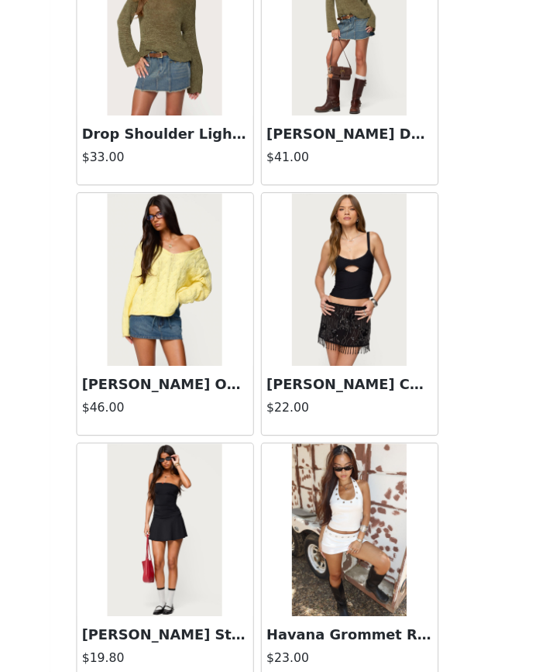
scroll to position [170, 0]
click at [274, 535] on div "Havana Grommet Ribbed Foldover Mini Skort $23.00" at bounding box center [357, 575] width 166 height 225
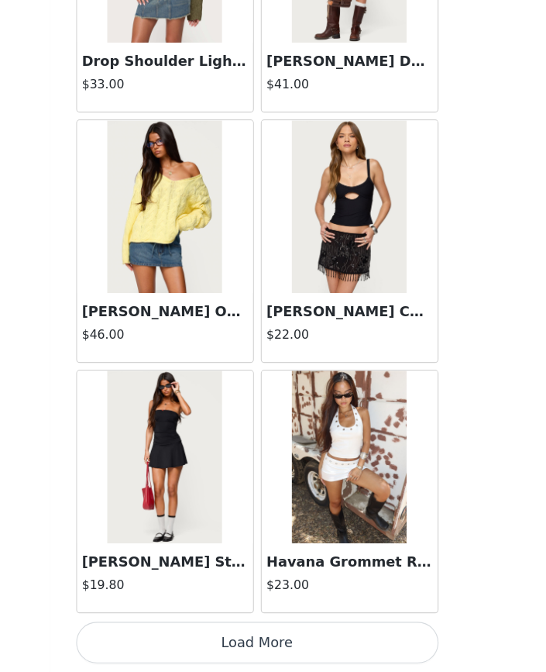
click at [225, 627] on button "Load More" at bounding box center [273, 645] width 325 height 37
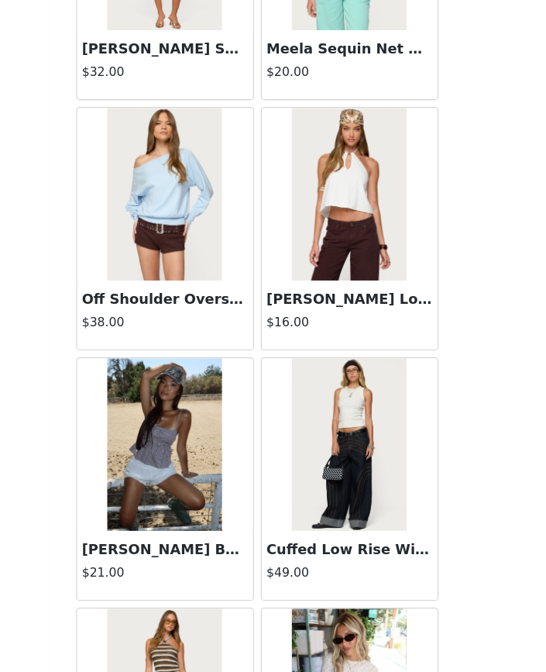
scroll to position [5286, 0]
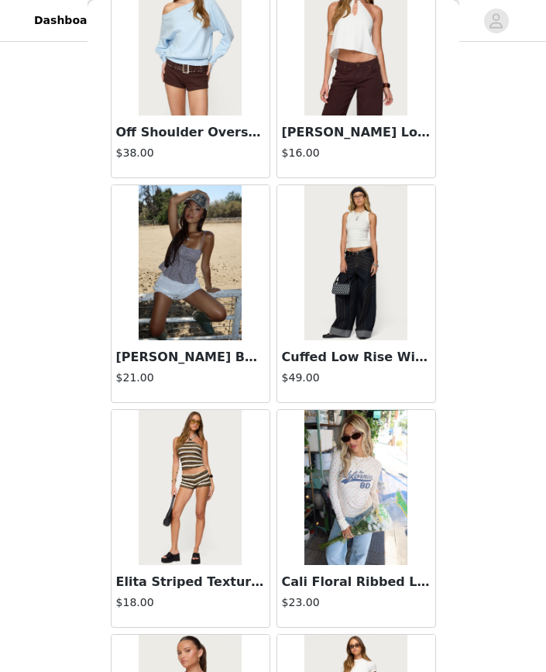
click at [184, 273] on img at bounding box center [190, 262] width 103 height 155
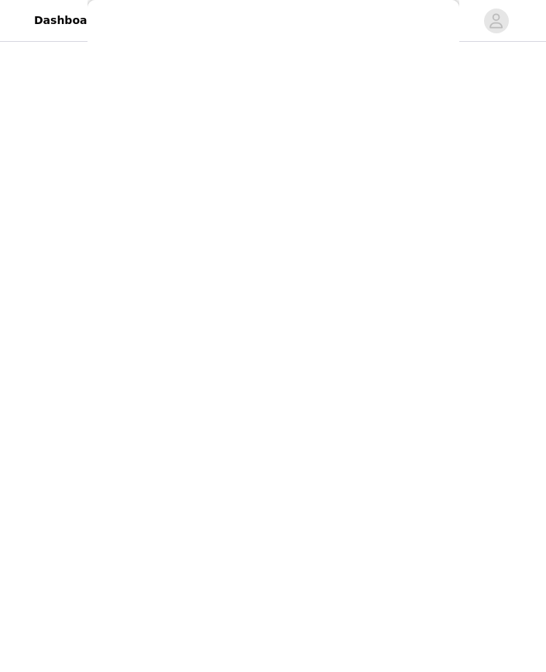
scroll to position [0, 0]
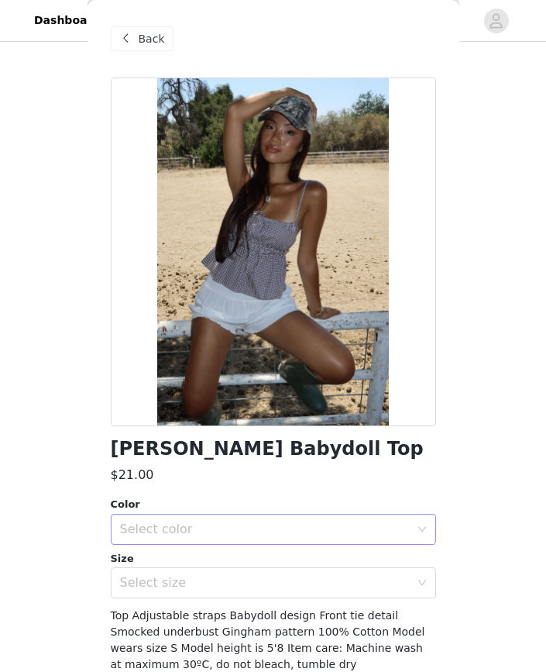
click at [153, 535] on div "Select color" at bounding box center [265, 528] width 290 height 15
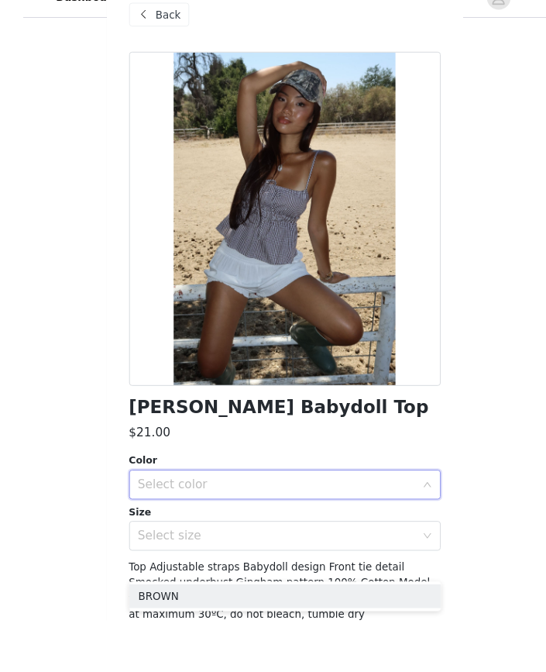
scroll to position [150, 0]
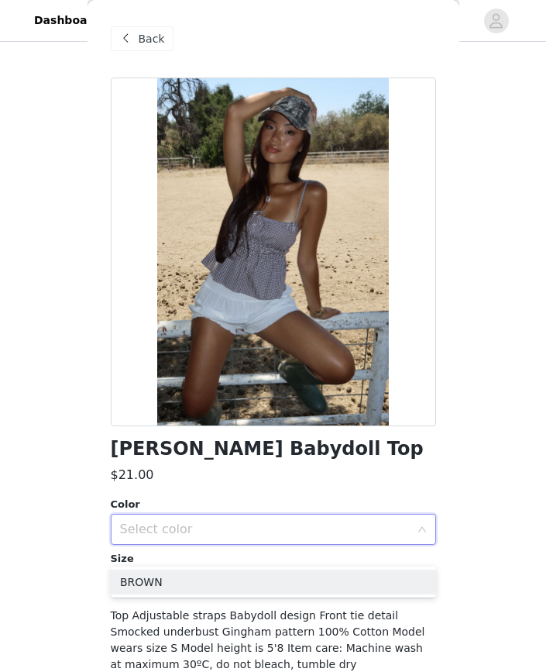
click at [127, 535] on div "Select color" at bounding box center [265, 528] width 290 height 15
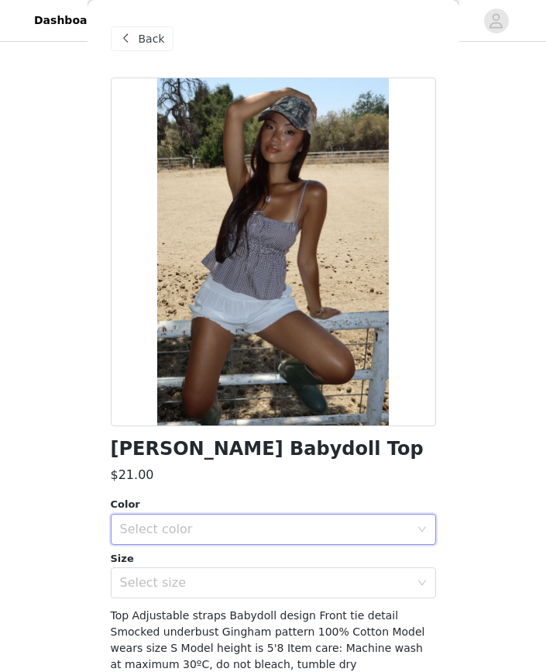
click at [144, 43] on span "Back" at bounding box center [152, 39] width 26 height 16
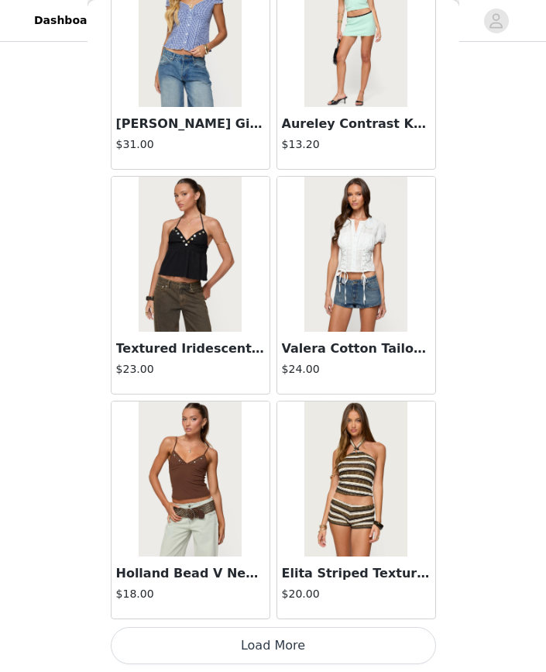
click at [187, 642] on button "Load More" at bounding box center [273, 645] width 325 height 37
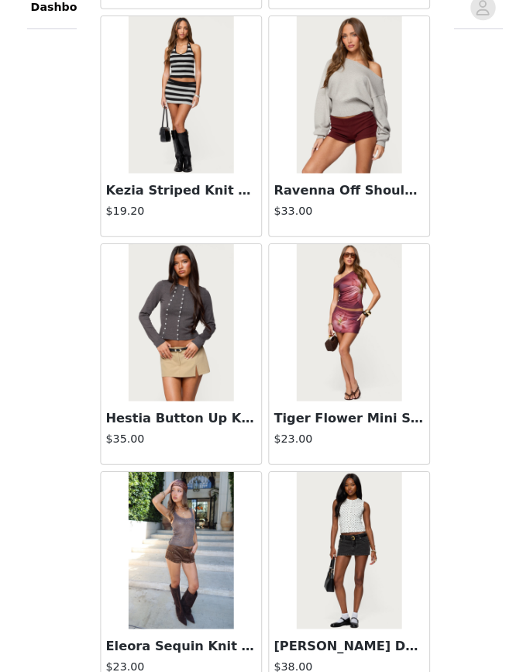
scroll to position [170, 0]
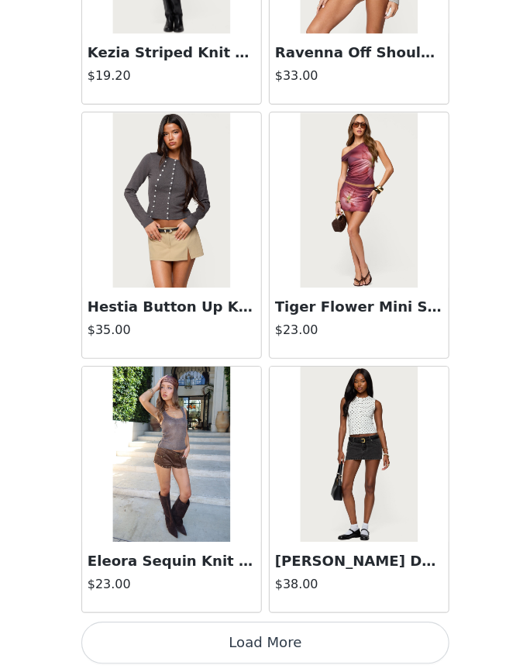
click at [220, 627] on button "Load More" at bounding box center [264, 645] width 325 height 37
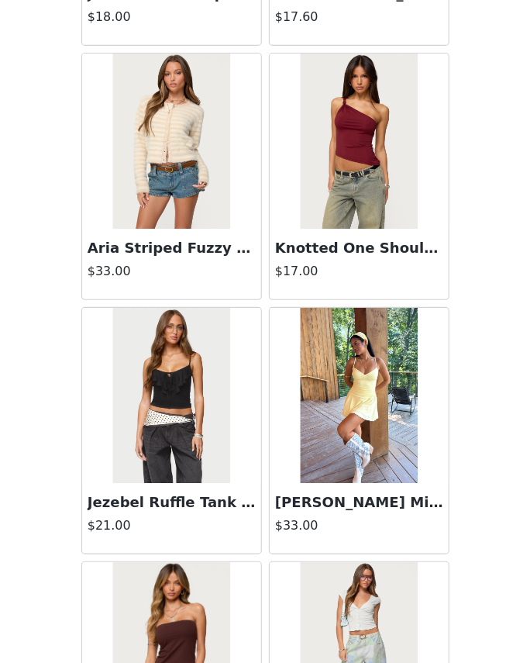
scroll to position [179, 0]
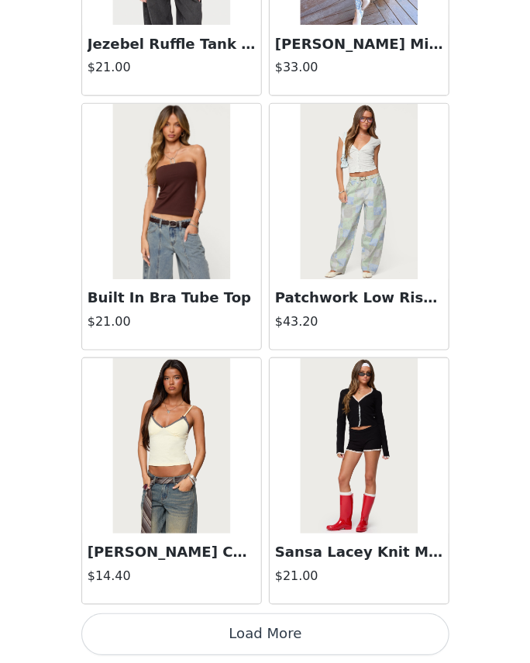
click at [195, 618] on button "Load More" at bounding box center [264, 636] width 325 height 37
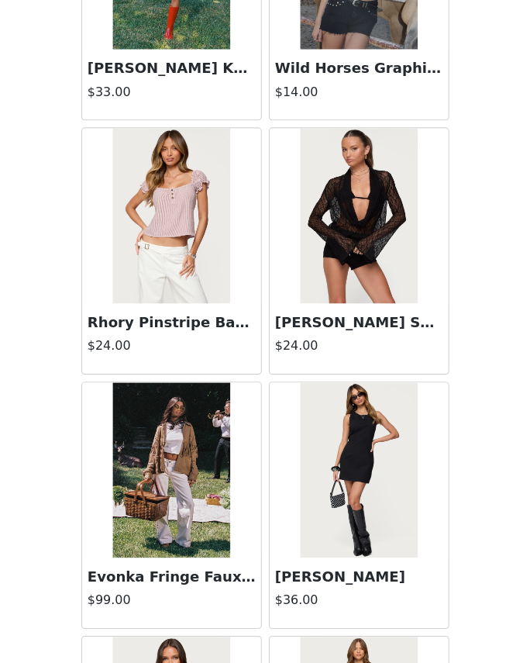
scroll to position [11368, 0]
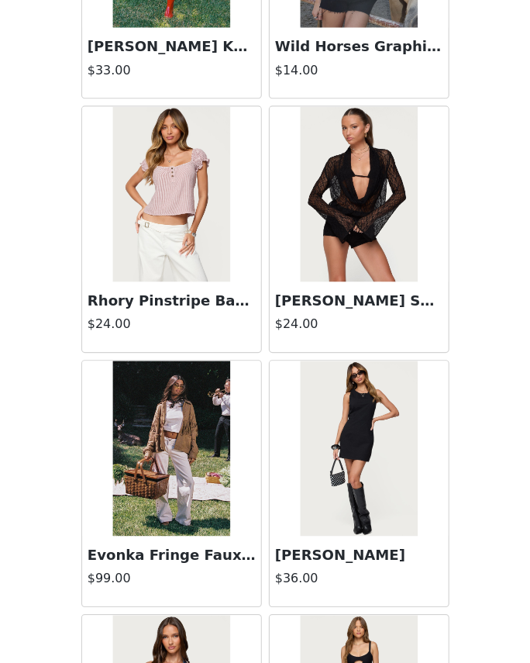
click at [190, 355] on h4 "$24.00" at bounding box center [182, 363] width 149 height 16
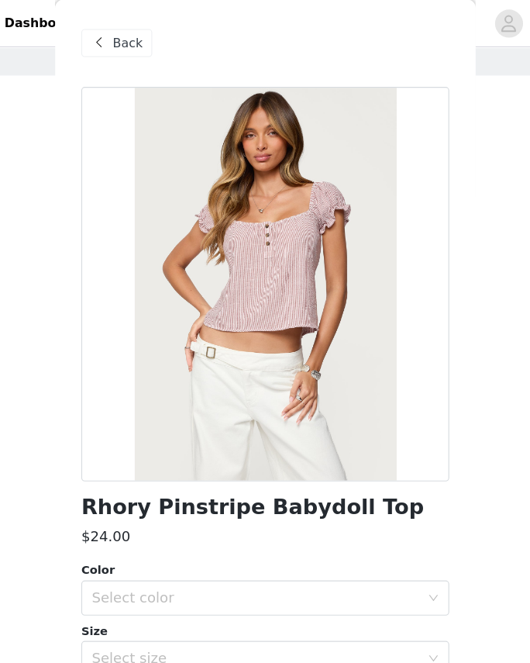
scroll to position [0, 0]
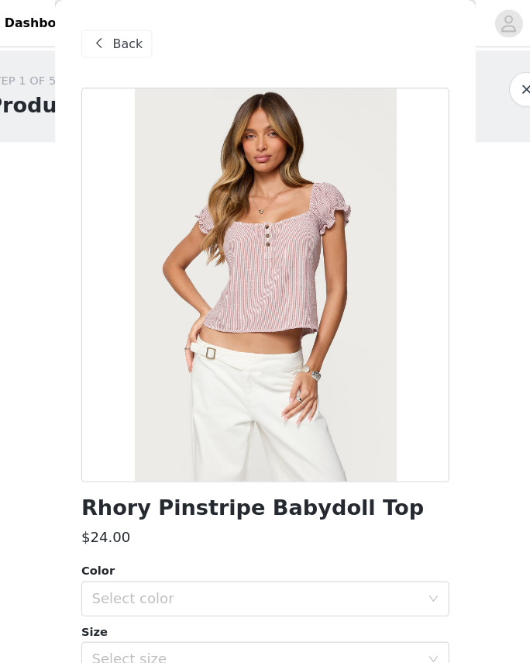
click at [127, 39] on div "Back" at bounding box center [133, 38] width 63 height 25
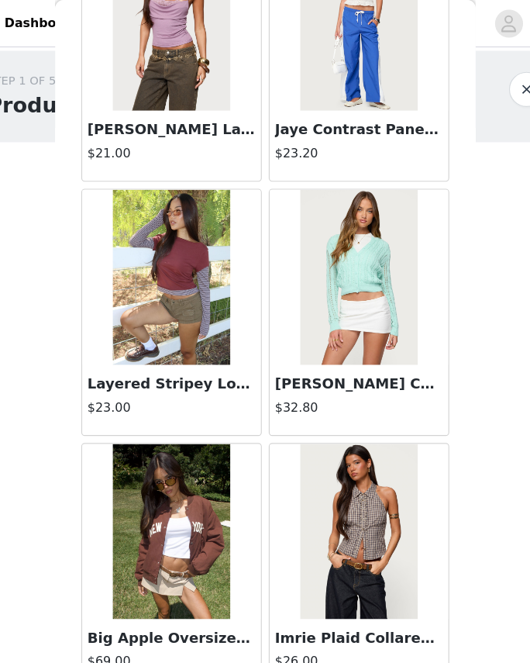
scroll to position [12944, 0]
click at [42, 521] on div "STEP 1 OF 5 Products Choose as many products as you'd like, up to $200.00. 3 Se…" at bounding box center [265, 388] width 530 height 686
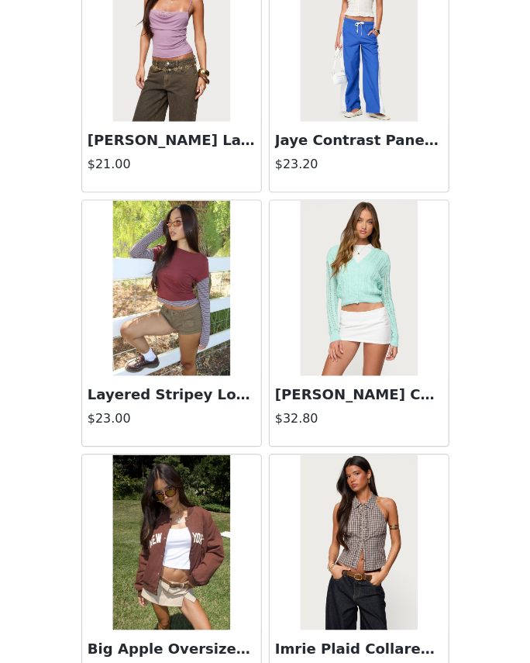
scroll to position [108, 0]
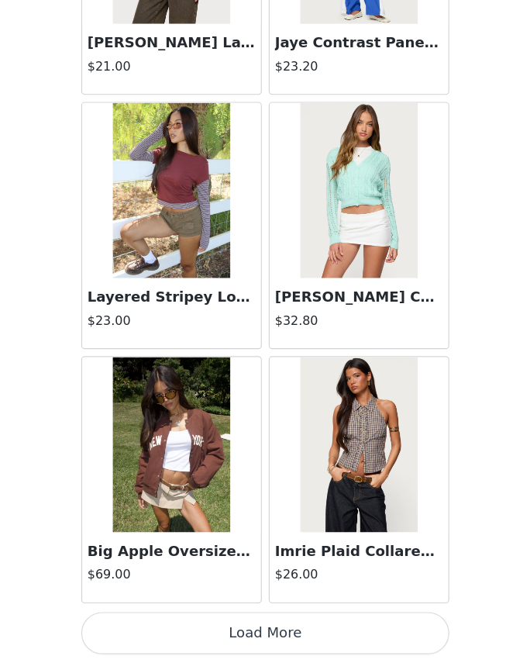
click at [230, 618] on button "Load More" at bounding box center [264, 636] width 325 height 37
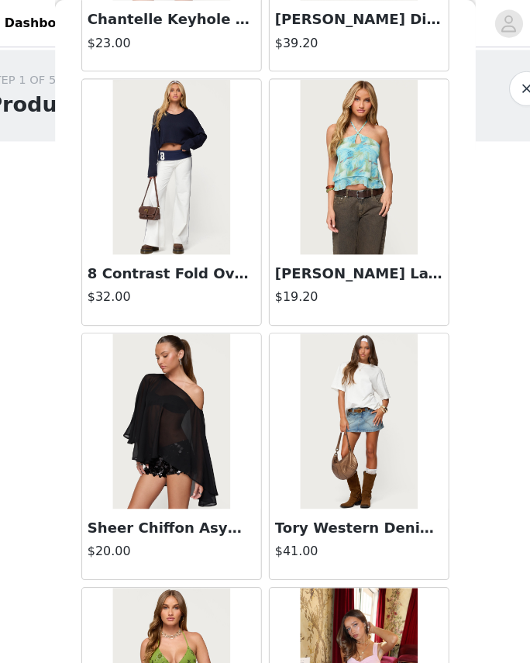
scroll to position [0, 0]
